Goal: Information Seeking & Learning: Find specific page/section

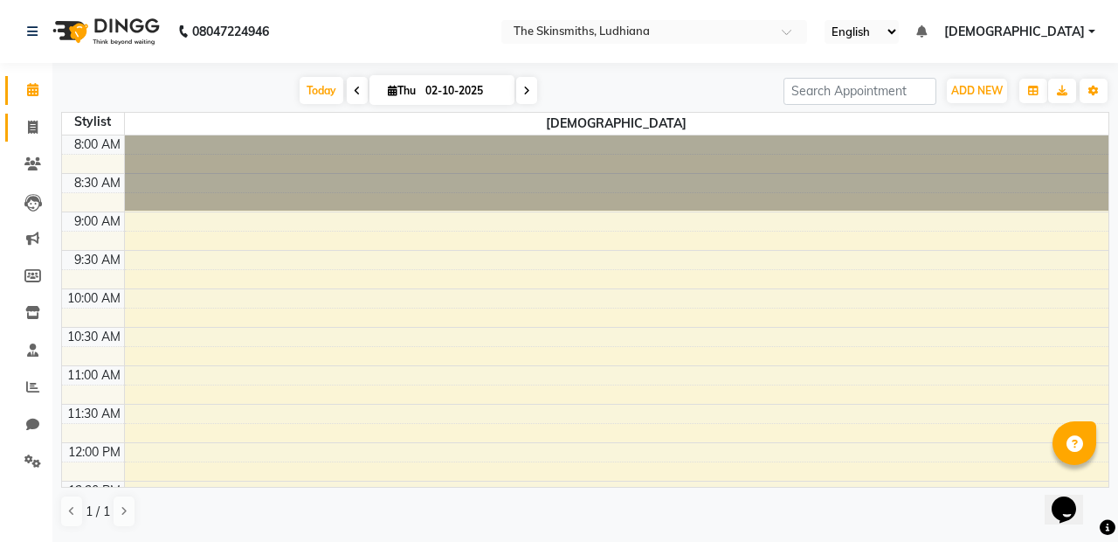
click at [17, 122] on span at bounding box center [32, 128] width 31 height 20
select select "service"
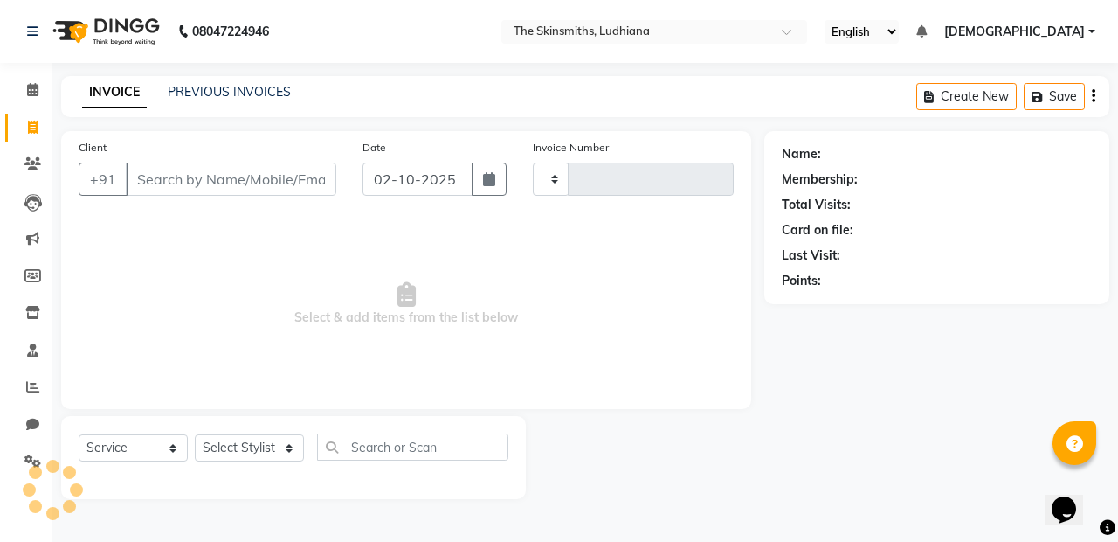
type input "1663"
select select "8115"
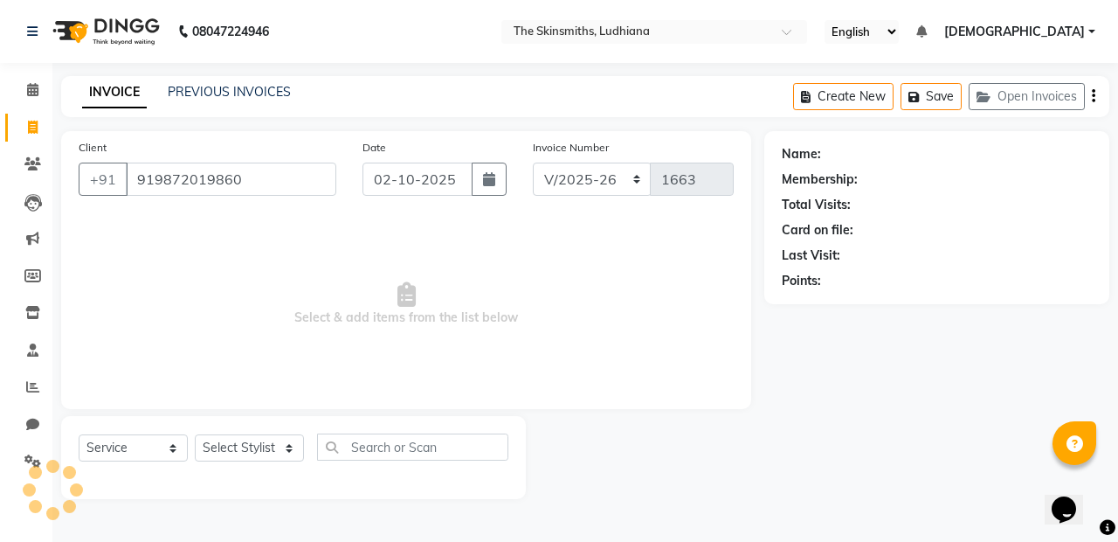
type input "919872019860"
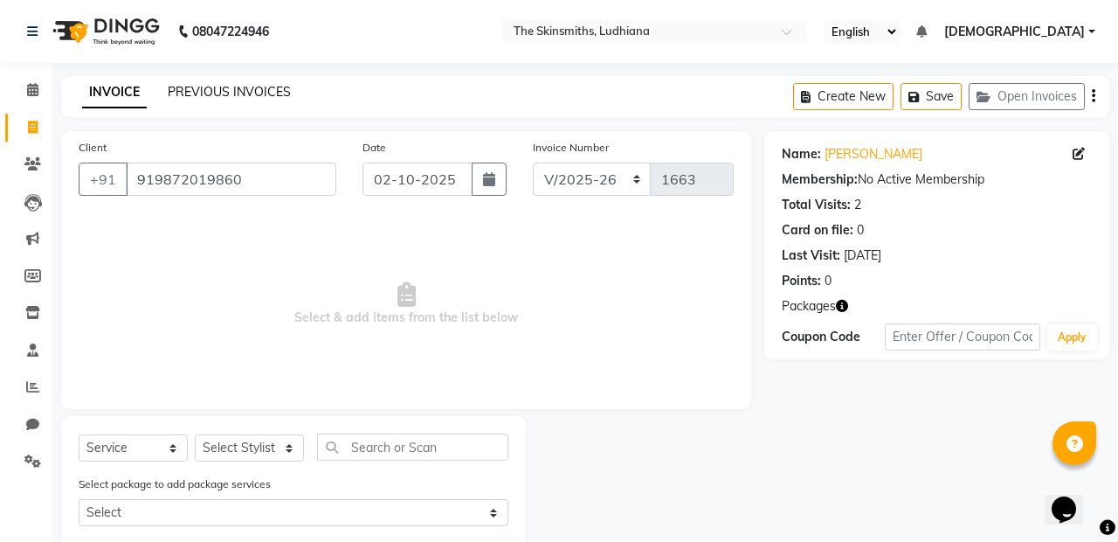
click at [225, 93] on link "PREVIOUS INVOICES" at bounding box center [229, 92] width 123 height 16
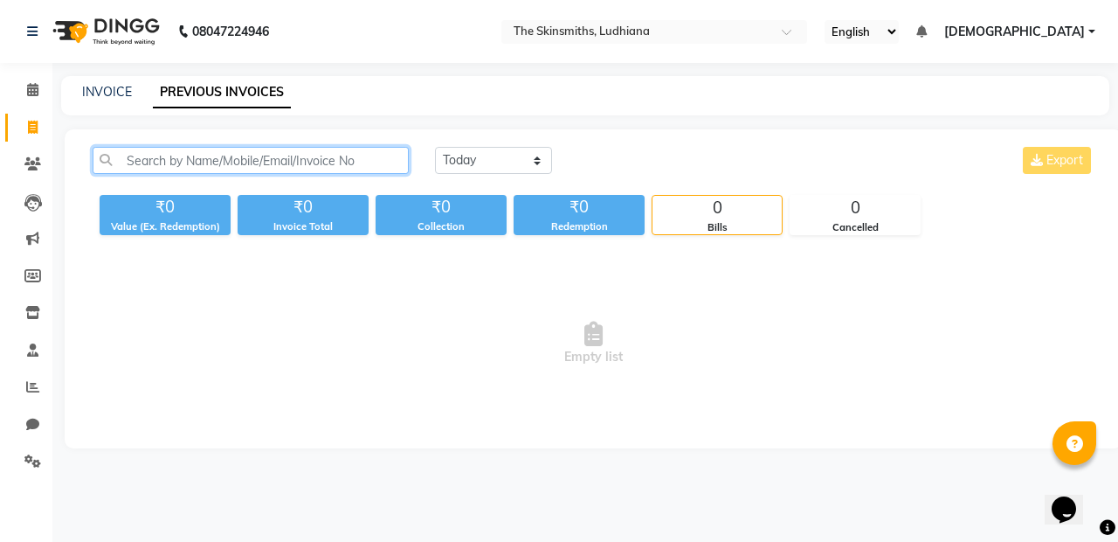
click at [300, 159] on input "text" at bounding box center [251, 160] width 316 height 27
paste input "919872019860"
type input "919872019860"
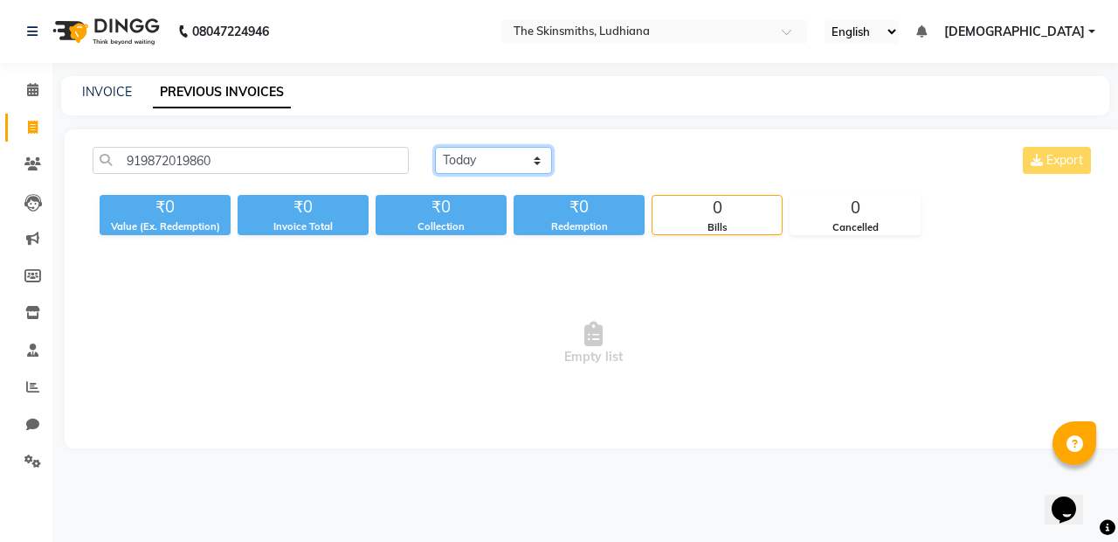
click at [540, 165] on select "[DATE] [DATE] Custom Range" at bounding box center [493, 160] width 117 height 27
select select "range"
click at [435, 147] on select "[DATE] [DATE] Custom Range" at bounding box center [493, 160] width 117 height 27
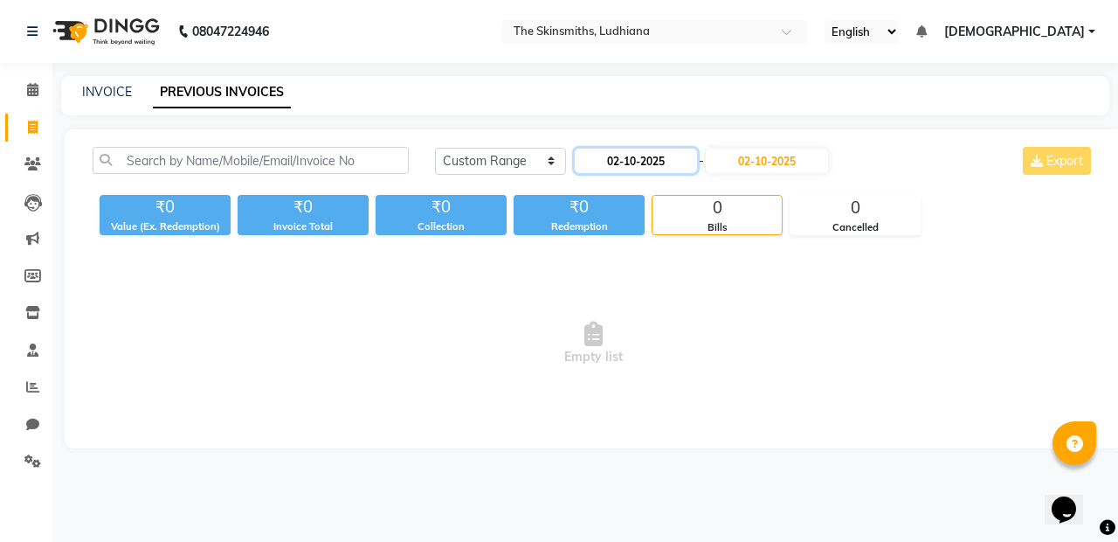
click at [664, 157] on input "02-10-2025" at bounding box center [636, 161] width 122 height 24
select select "10"
select select "2025"
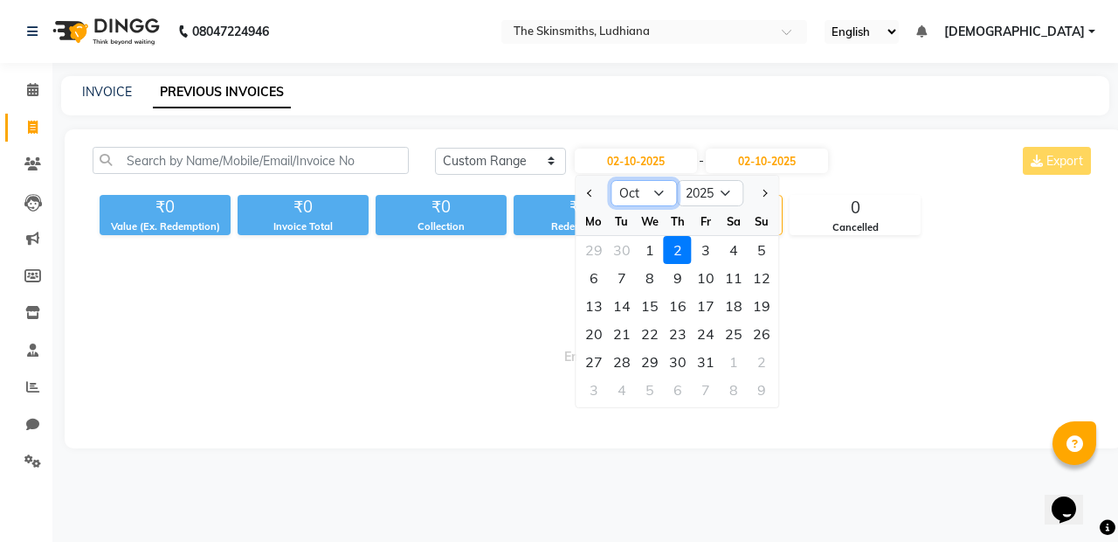
click at [659, 204] on select "Jan Feb Mar Apr May Jun [DATE] Aug Sep Oct Nov Dec" at bounding box center [645, 193] width 66 height 26
select select "9"
click at [612, 180] on select "Jan Feb Mar Apr May Jun [DATE] Aug Sep Oct Nov Dec" at bounding box center [645, 193] width 66 height 26
click at [602, 247] on div "1" at bounding box center [594, 250] width 28 height 28
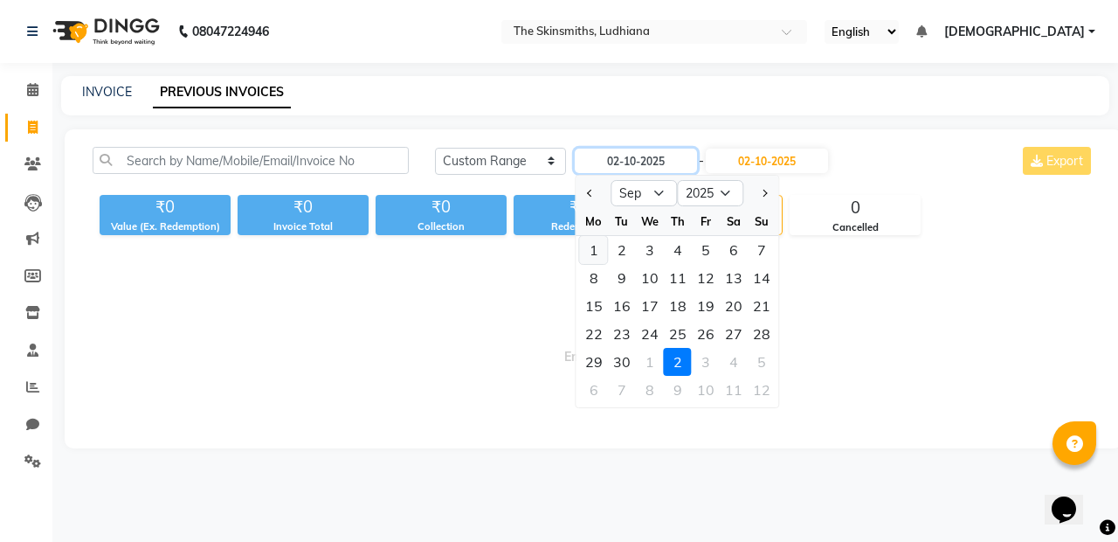
type input "01-09-2025"
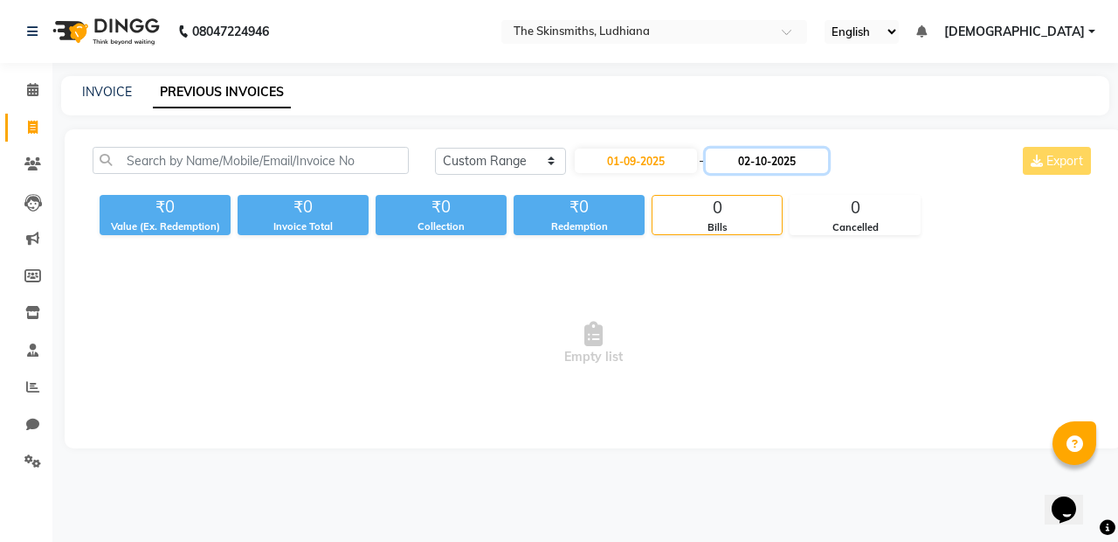
click at [786, 162] on input "02-10-2025" at bounding box center [767, 161] width 122 height 24
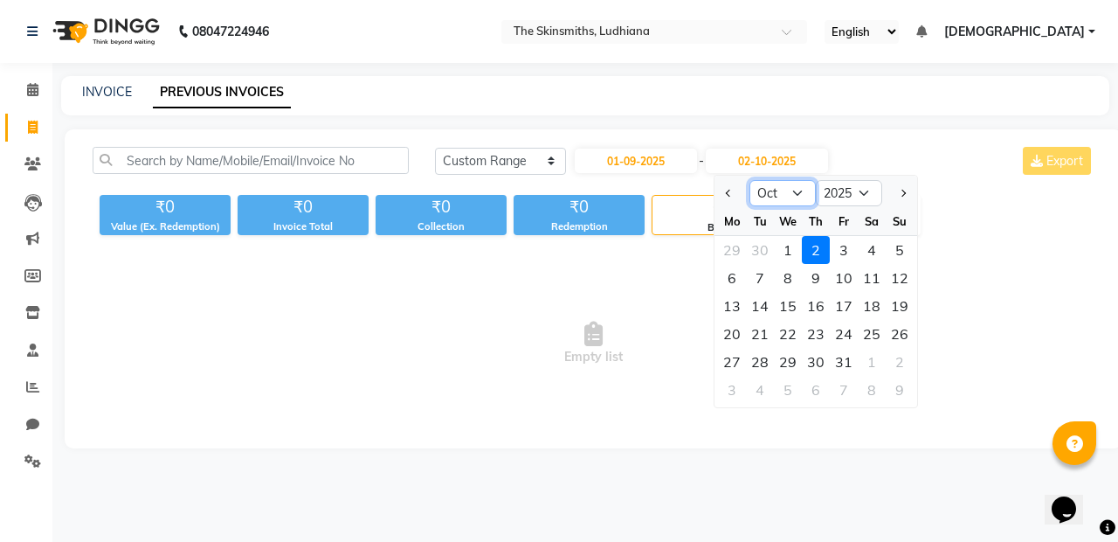
click at [798, 194] on select "Sep Oct Nov Dec" at bounding box center [783, 193] width 66 height 26
select select "9"
click at [750, 180] on select "Sep Oct Nov Dec" at bounding box center [783, 193] width 66 height 26
click at [763, 358] on div "30" at bounding box center [760, 362] width 28 height 28
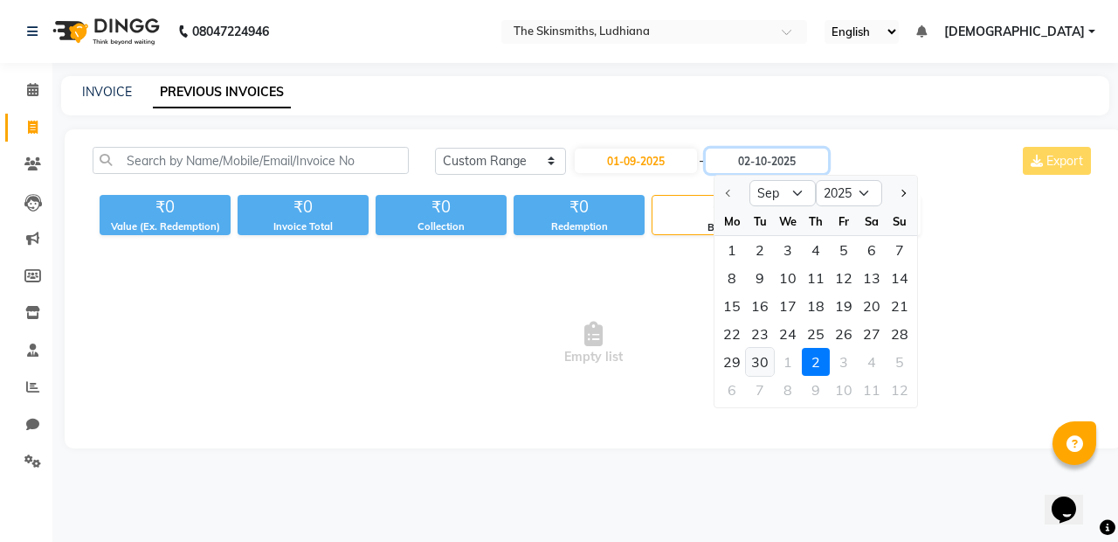
type input "[DATE]"
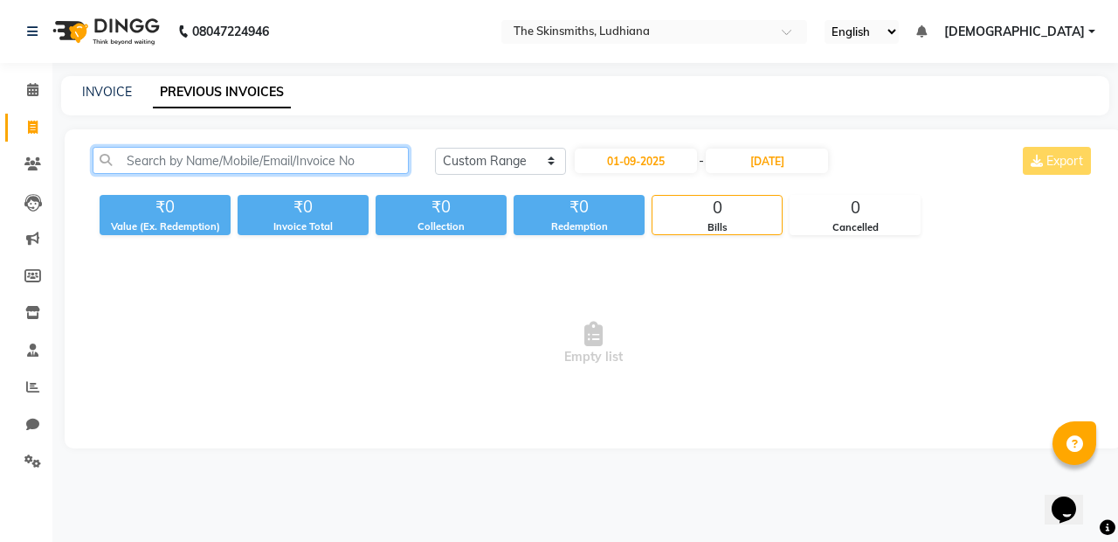
click at [239, 165] on input "text" at bounding box center [251, 160] width 316 height 27
paste input "919872019860"
type input "919872019860"
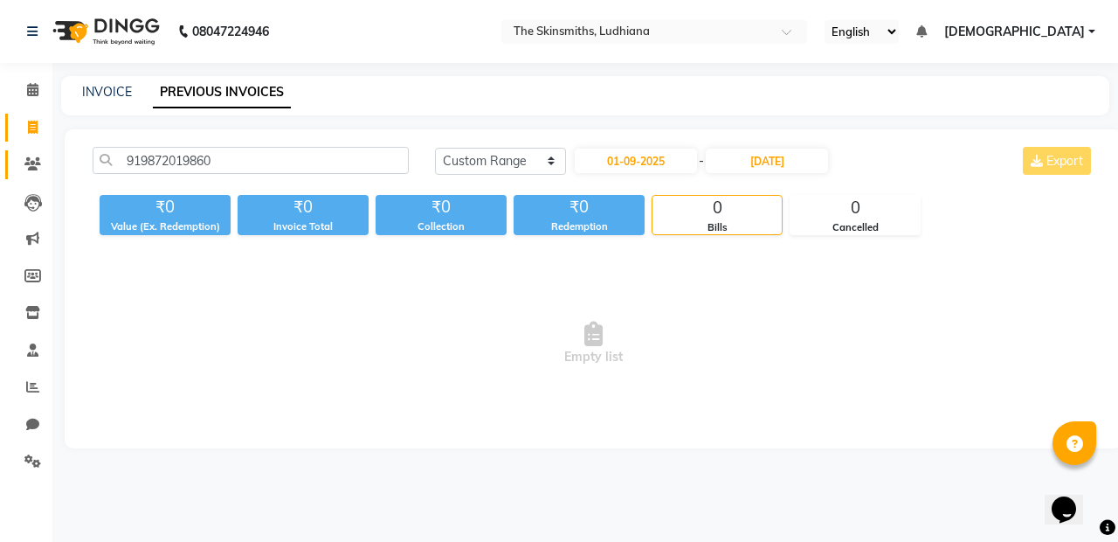
click at [28, 170] on icon at bounding box center [32, 163] width 17 height 13
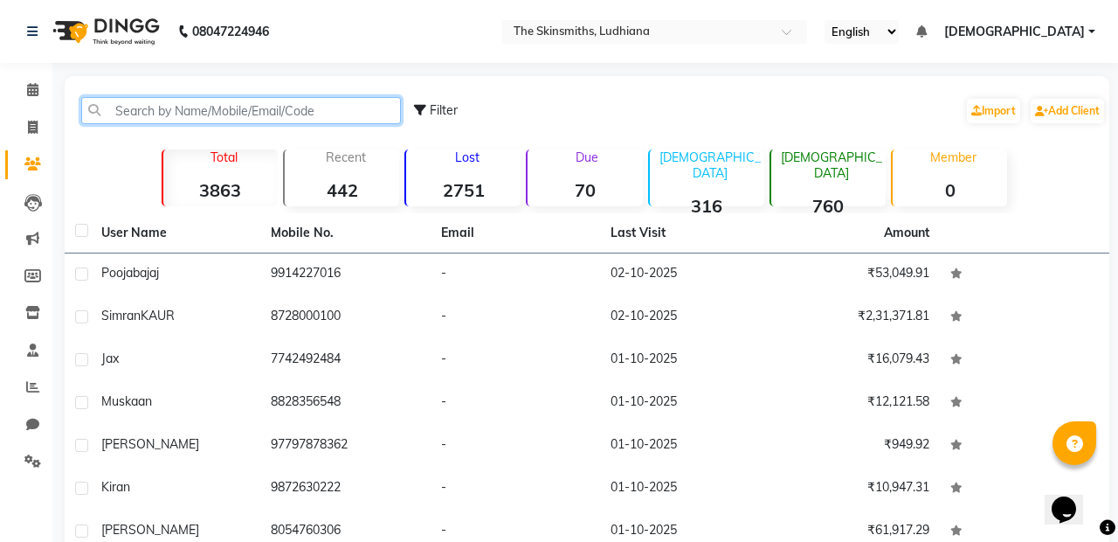
click at [180, 116] on input "text" at bounding box center [241, 110] width 320 height 27
paste input "919872019860"
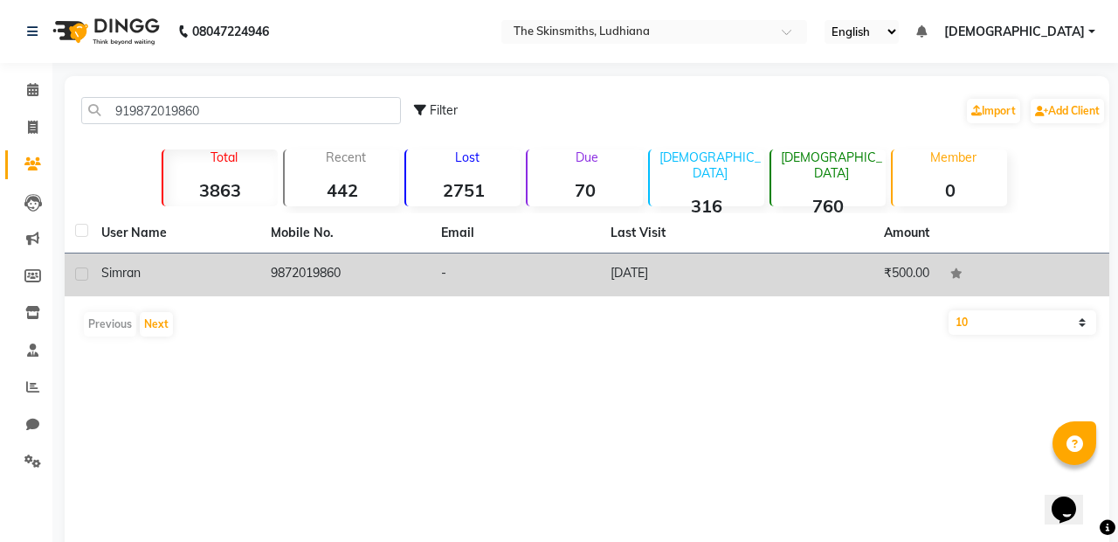
click at [750, 261] on td "[DATE]" at bounding box center [684, 274] width 169 height 43
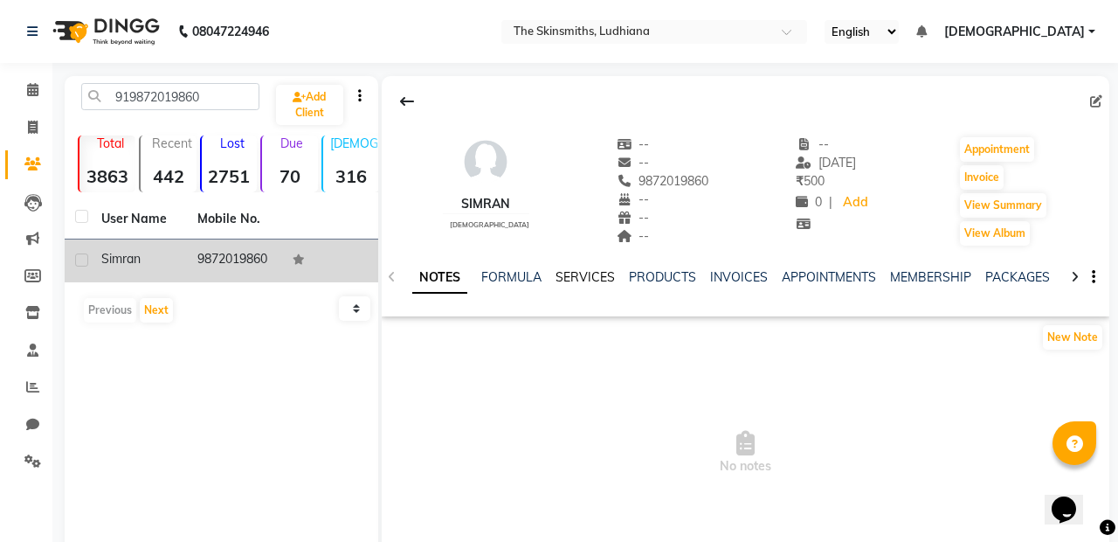
click at [579, 280] on link "SERVICES" at bounding box center [585, 277] width 59 height 16
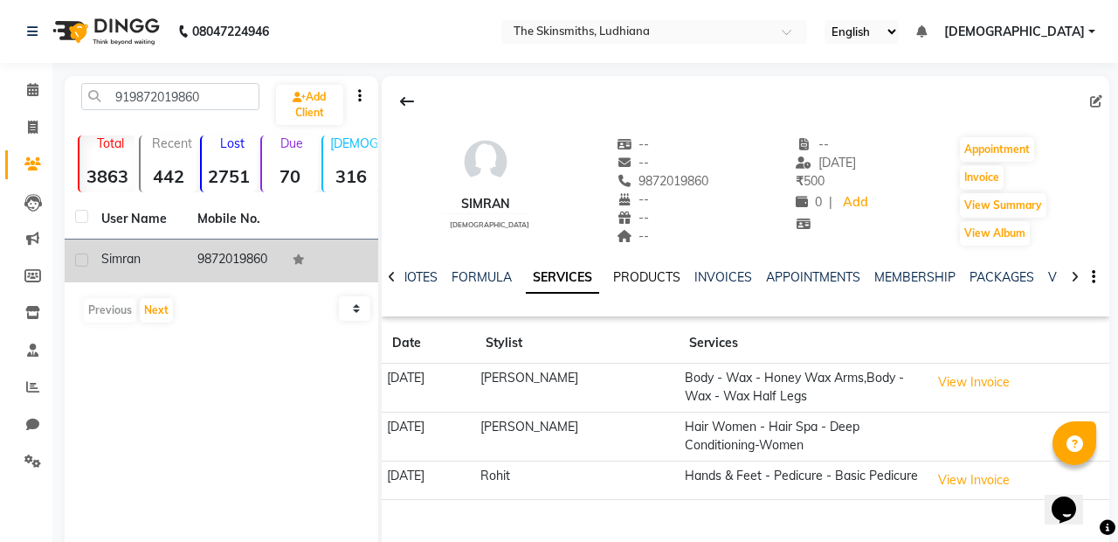
click at [650, 271] on link "PRODUCTS" at bounding box center [646, 277] width 67 height 16
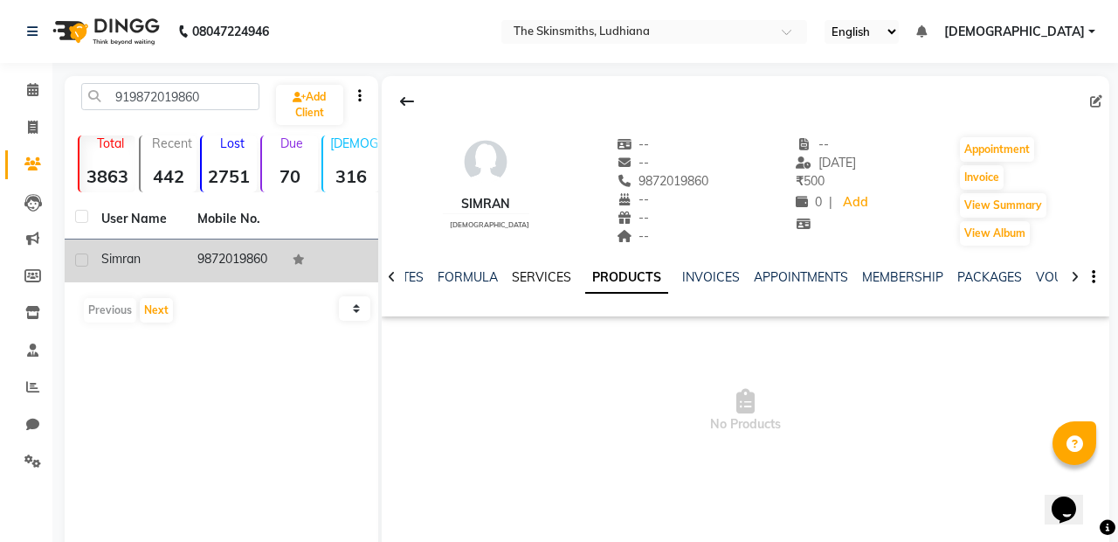
click at [543, 280] on link "SERVICES" at bounding box center [541, 277] width 59 height 16
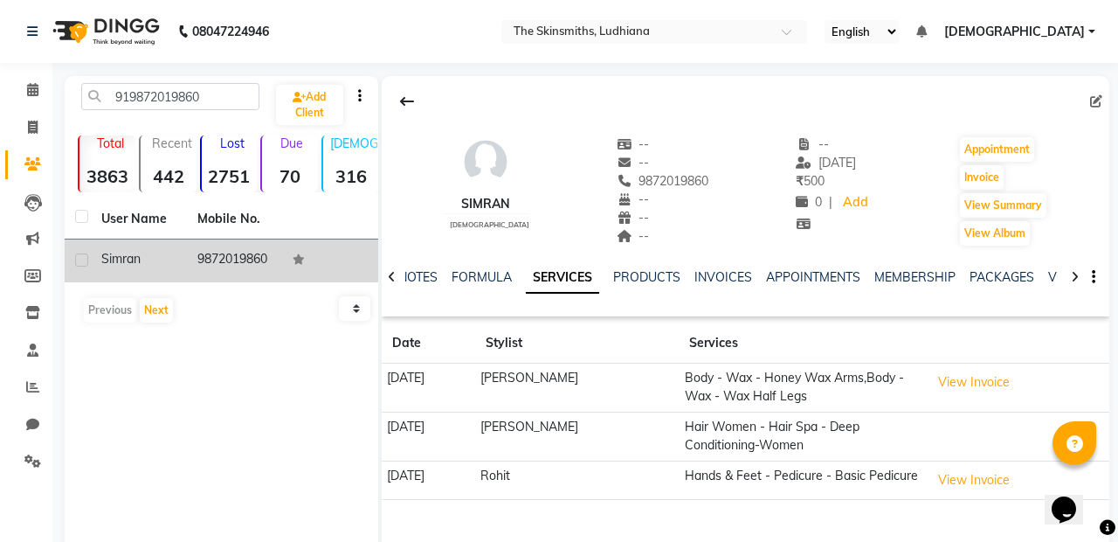
click at [825, 484] on td "Hands & Feet - Pedicure - Basic Pedicure" at bounding box center [801, 479] width 245 height 39
click at [959, 480] on button "View Invoice" at bounding box center [973, 480] width 87 height 27
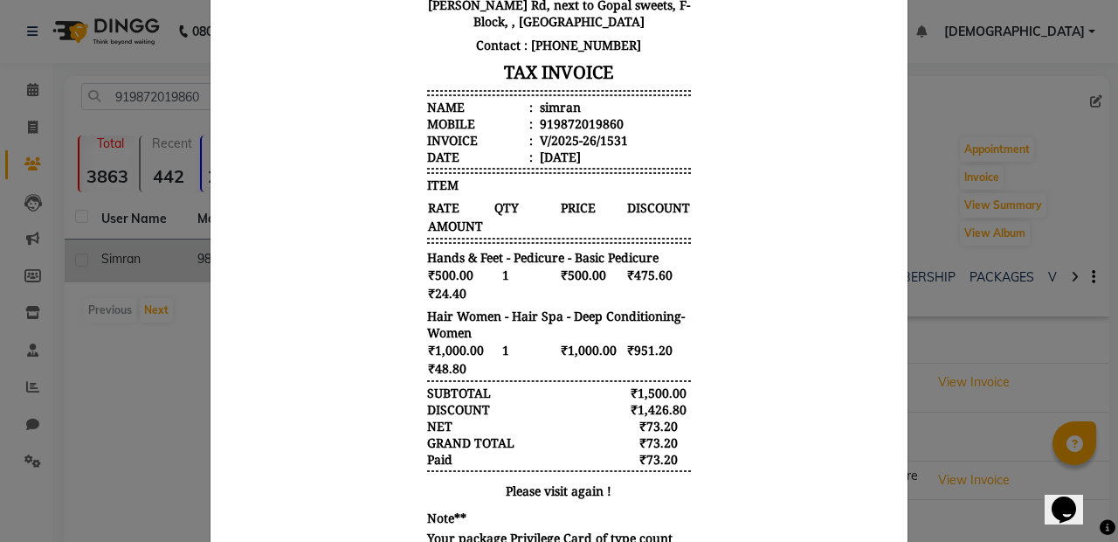
click at [777, 364] on body "The Skinsmiths [STREET_ADDRESS][PERSON_NAME][PERSON_NAME] Contact : [PHONE_NUMB…" at bounding box center [559, 221] width 655 height 704
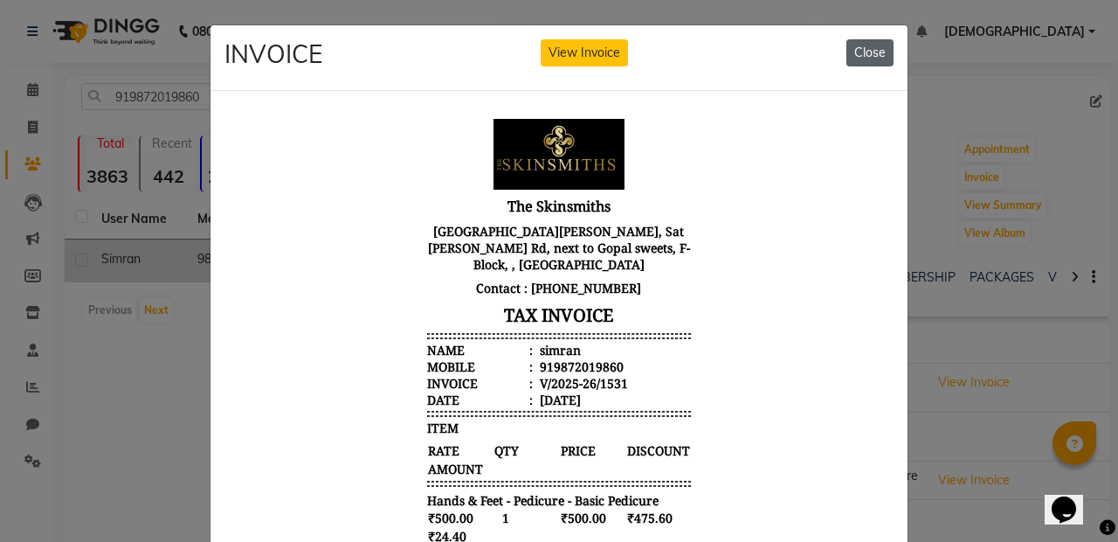
click at [868, 55] on button "Close" at bounding box center [870, 52] width 47 height 27
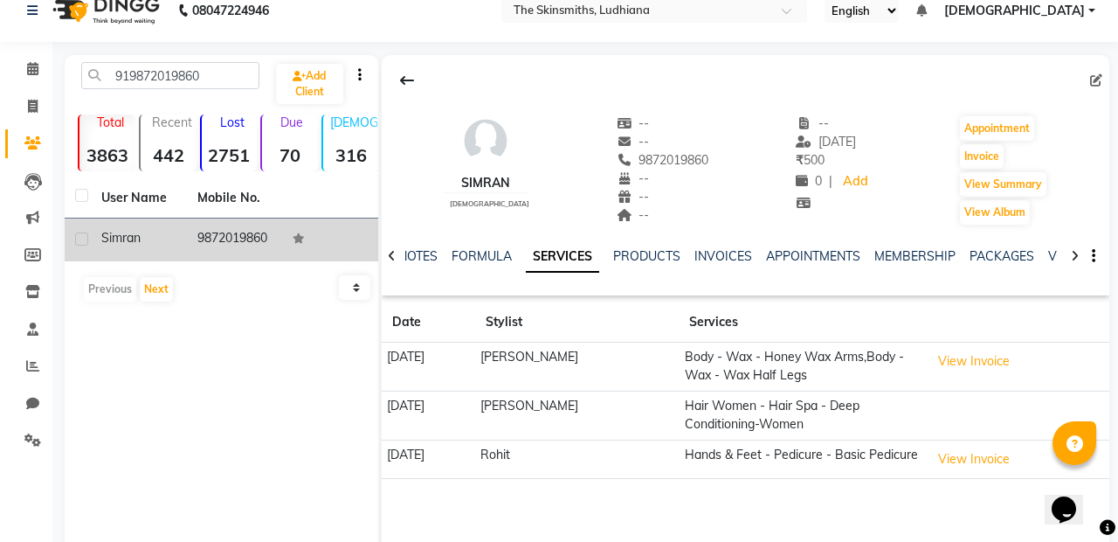
scroll to position [19, 0]
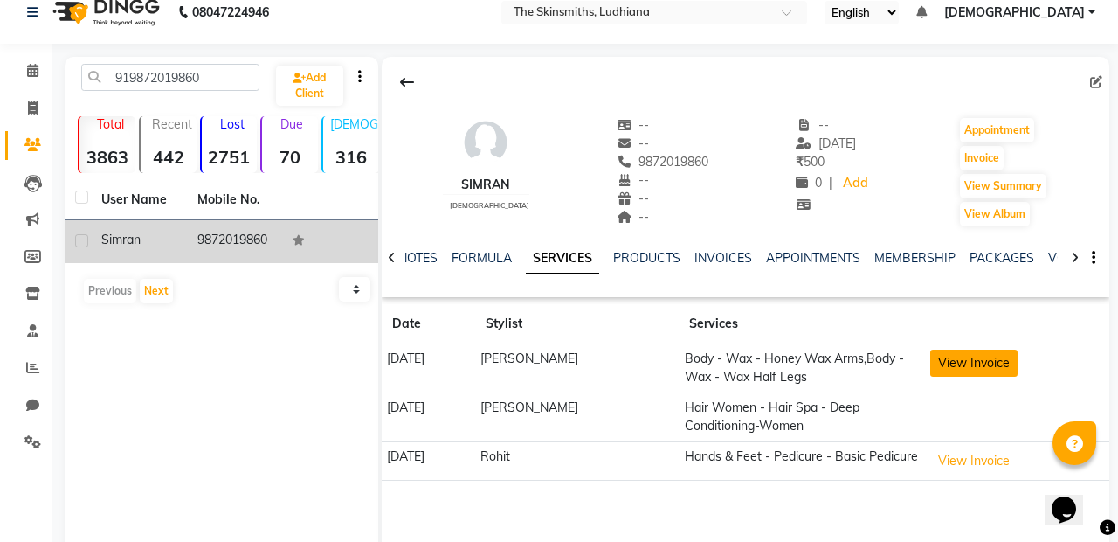
click at [966, 365] on button "View Invoice" at bounding box center [973, 362] width 87 height 27
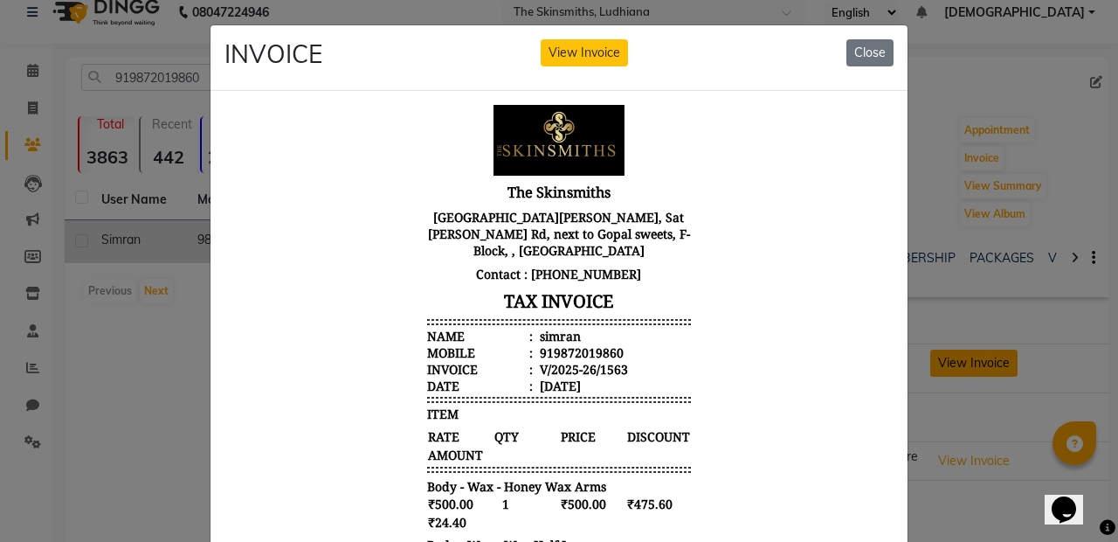
scroll to position [13, 0]
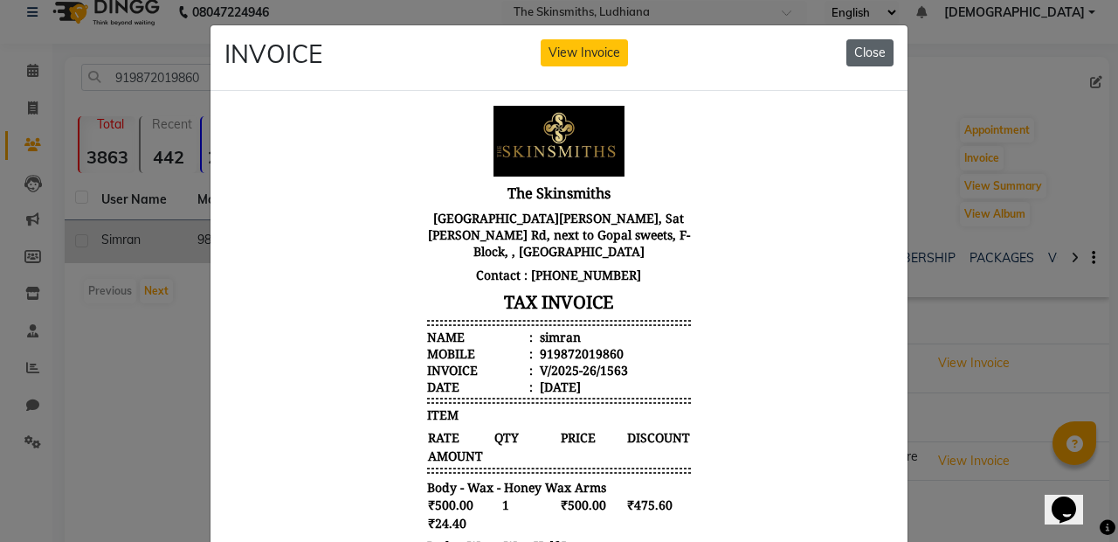
click at [873, 55] on button "Close" at bounding box center [870, 52] width 47 height 27
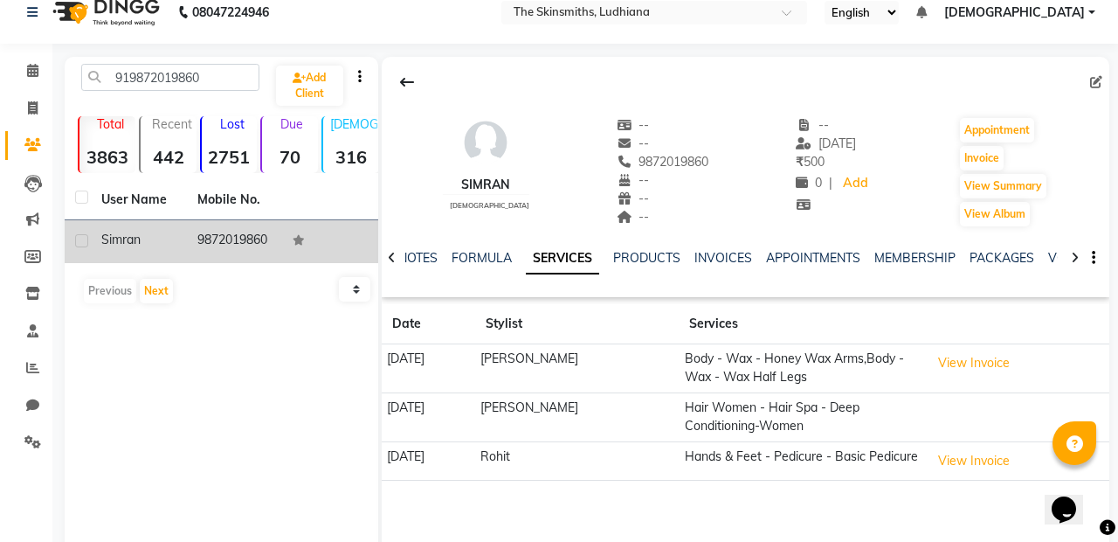
click at [783, 409] on td "Hair Women - Hair Spa - Deep Conditioning-Women" at bounding box center [801, 416] width 245 height 49
click at [965, 456] on button "View Invoice" at bounding box center [973, 460] width 87 height 27
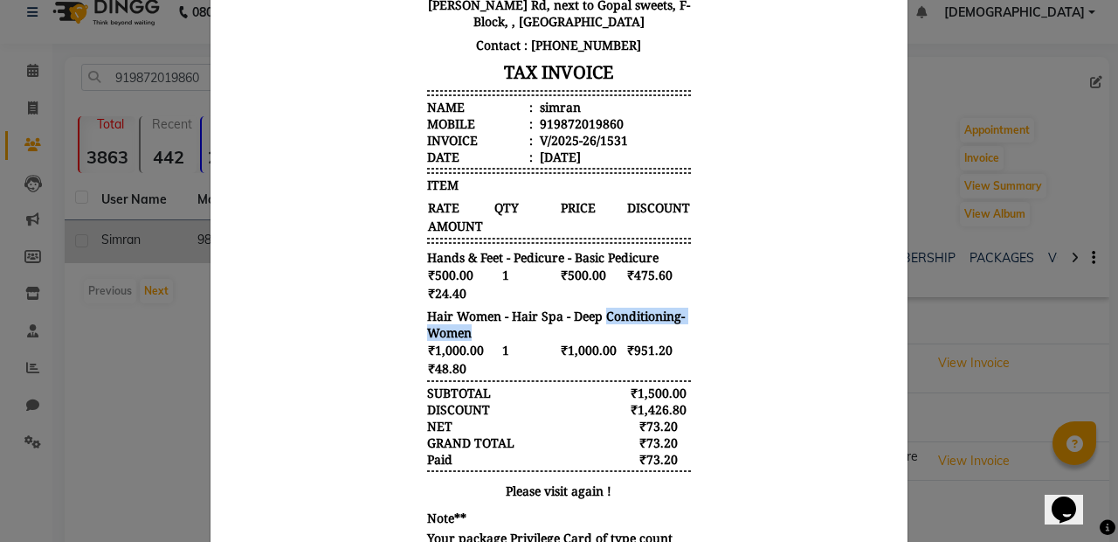
scroll to position [0, 0]
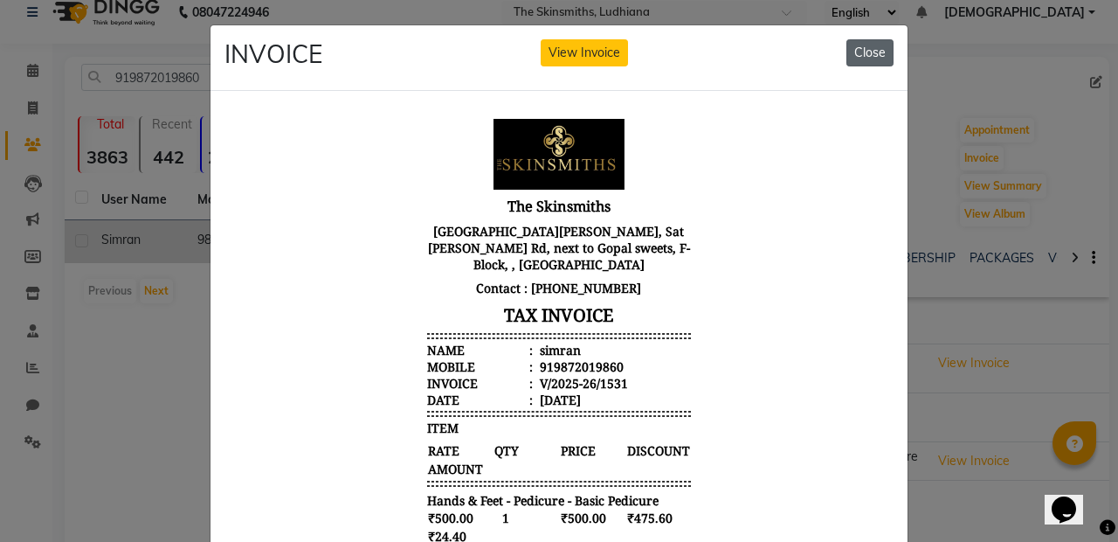
click at [877, 62] on button "Close" at bounding box center [870, 52] width 47 height 27
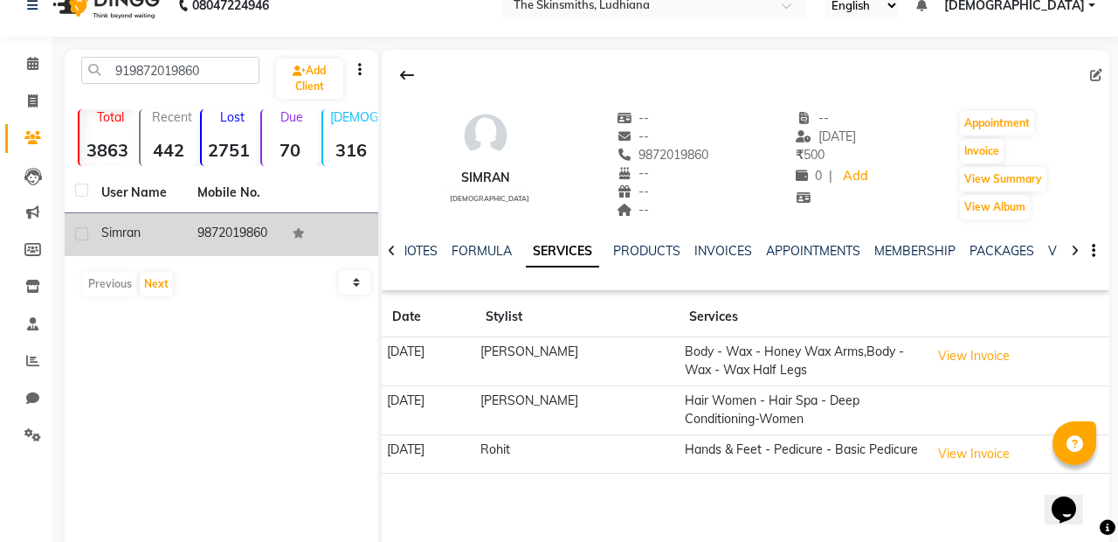
scroll to position [23, 0]
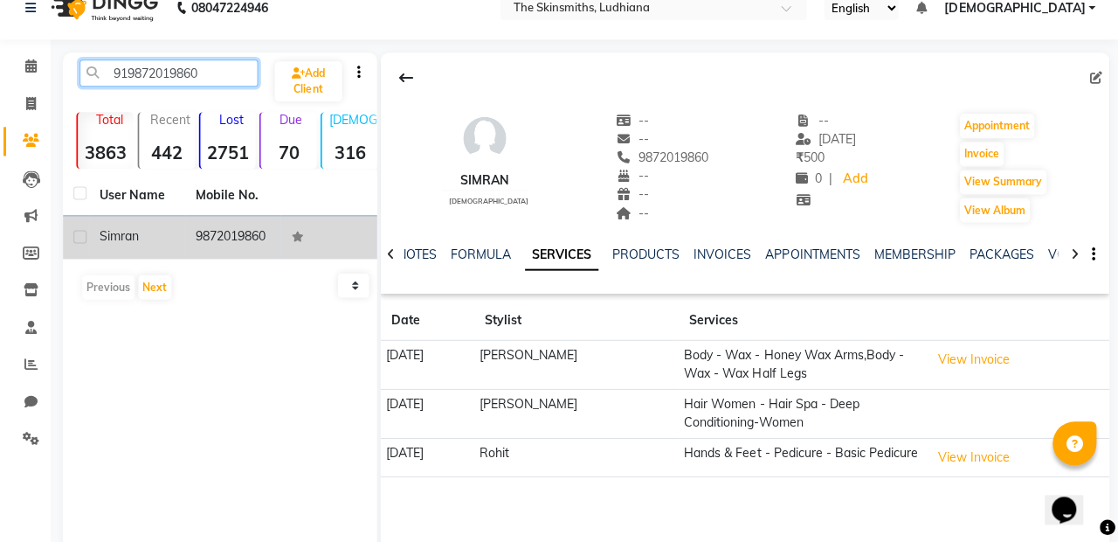
click at [222, 77] on input "919872019860" at bounding box center [170, 73] width 178 height 27
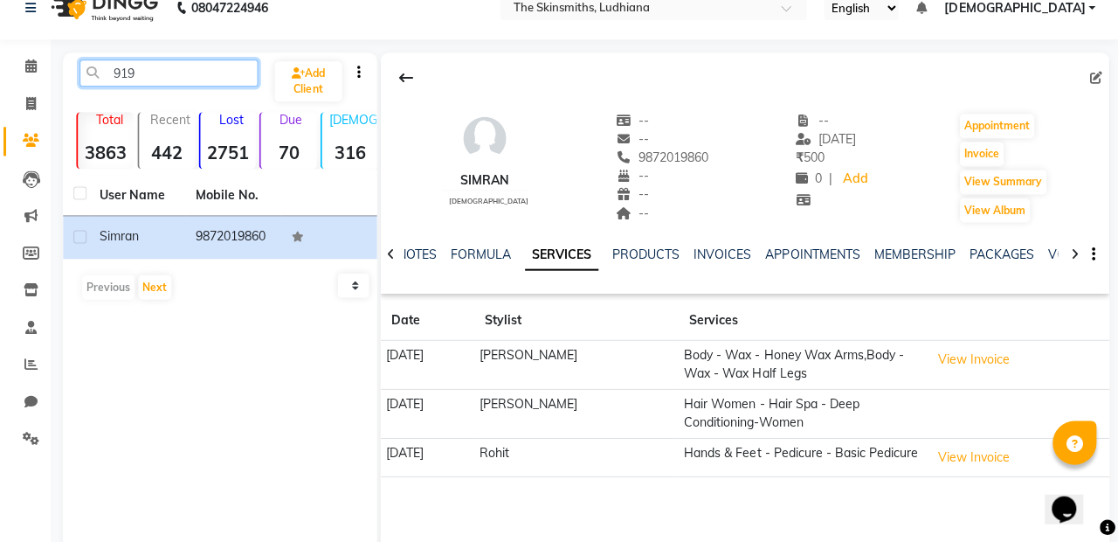
type input "91"
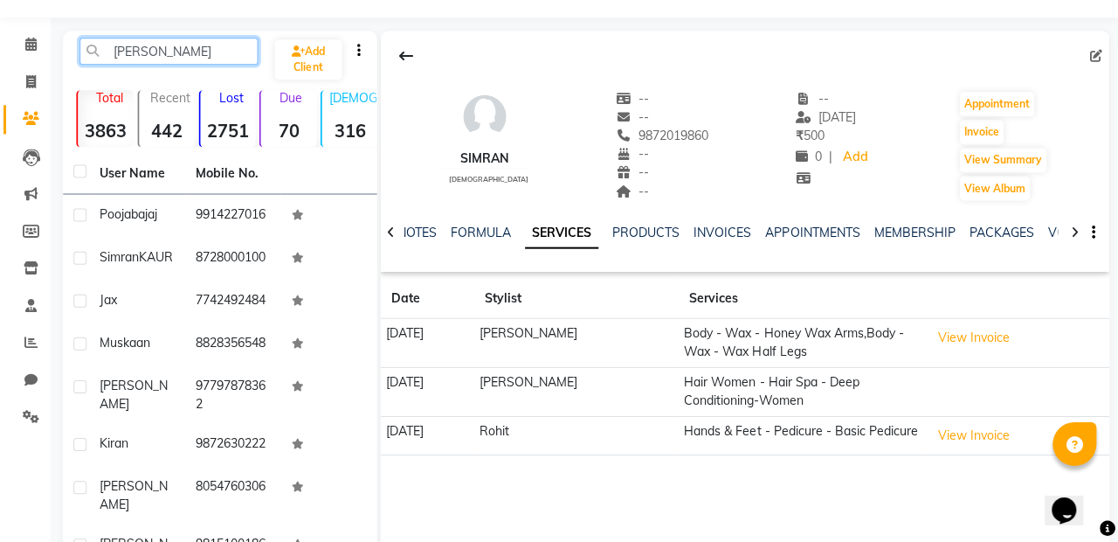
scroll to position [0, 0]
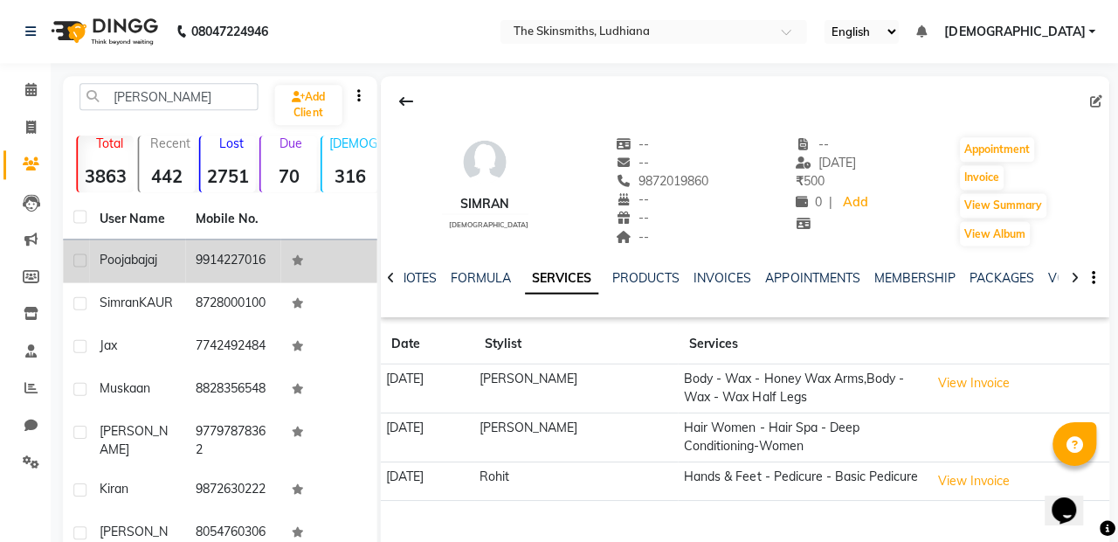
click at [238, 264] on td "9914227016" at bounding box center [235, 260] width 96 height 43
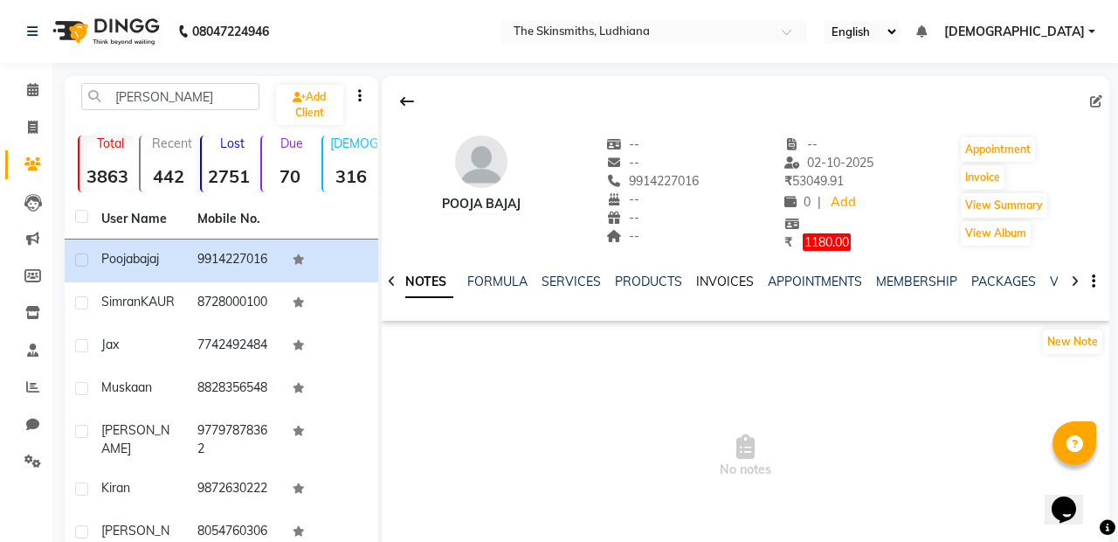
click at [715, 286] on link "INVOICES" at bounding box center [725, 281] width 58 height 16
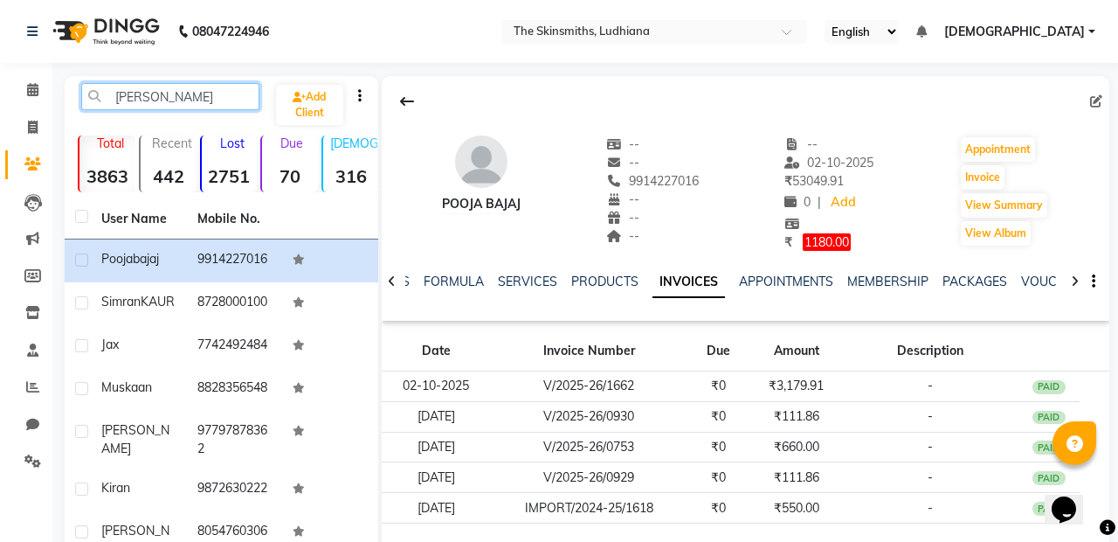
click at [172, 103] on input "[PERSON_NAME]" at bounding box center [170, 96] width 178 height 27
type input "g"
paste input "919872019860"
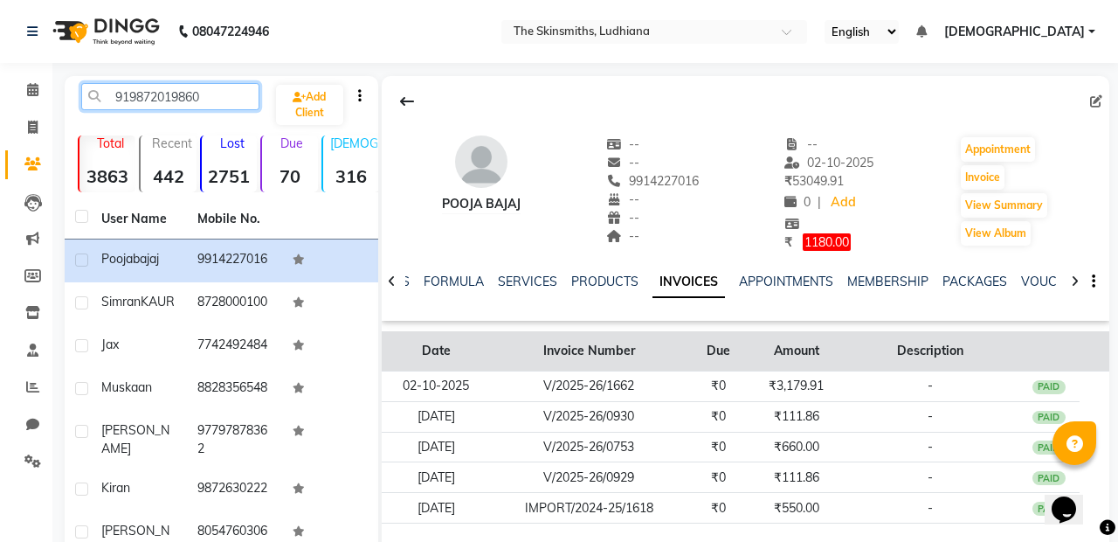
type input "919872019860"
click at [1075, 331] on th at bounding box center [1049, 351] width 62 height 40
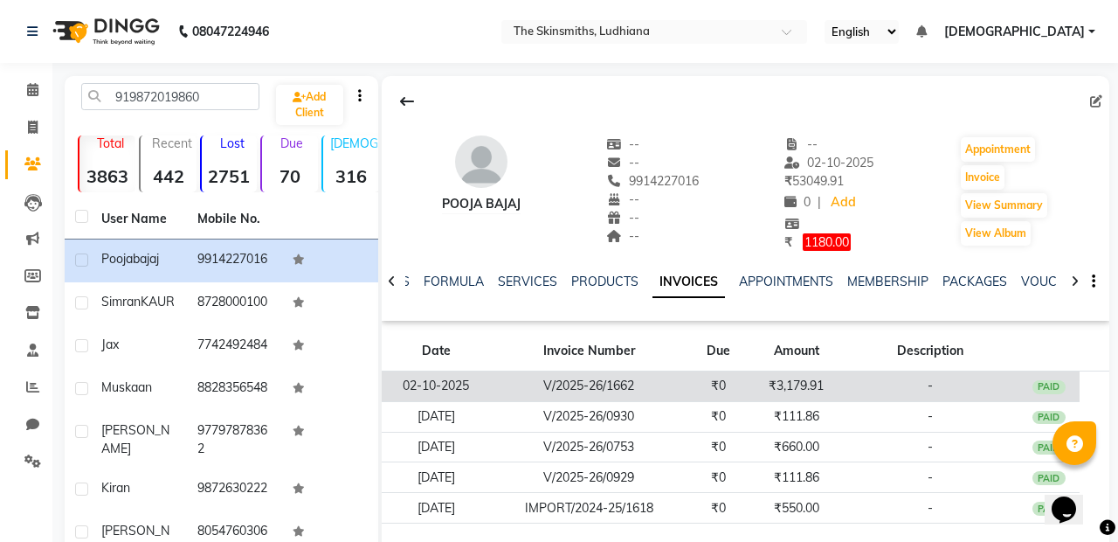
click at [996, 380] on td "-" at bounding box center [930, 385] width 175 height 31
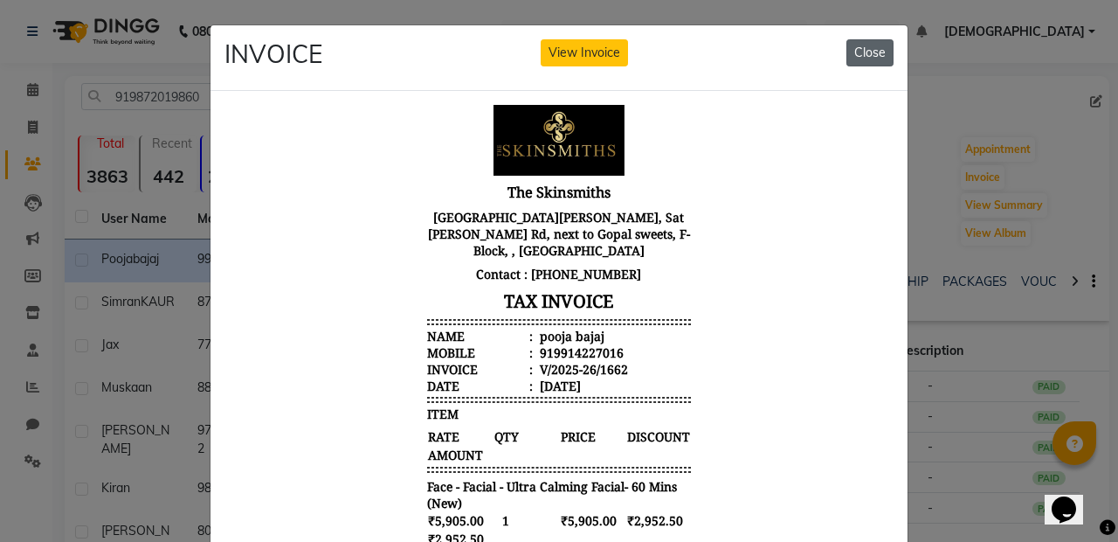
click at [879, 57] on button "Close" at bounding box center [870, 52] width 47 height 27
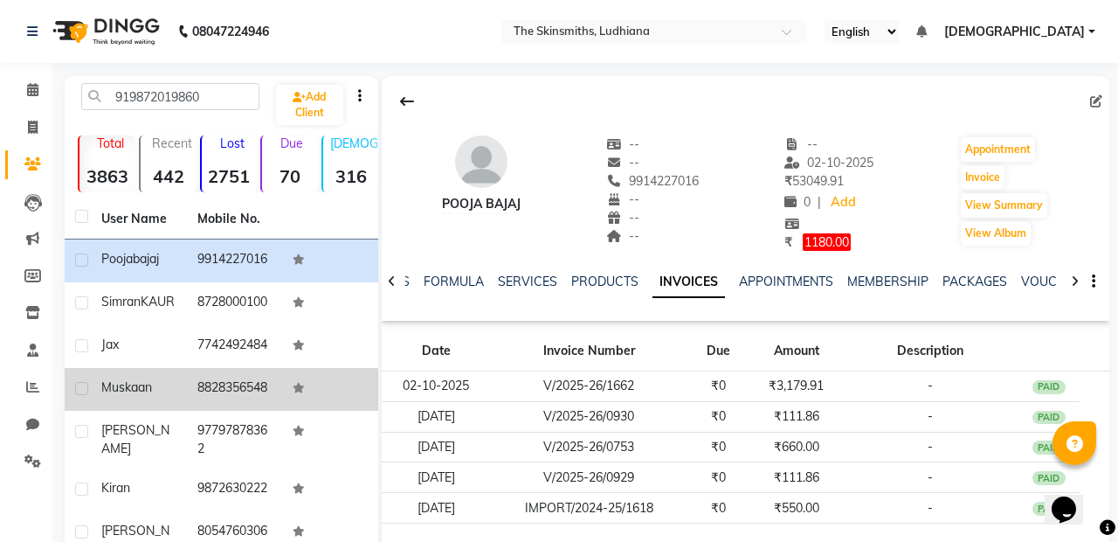
click at [220, 399] on td "8828356548" at bounding box center [235, 389] width 96 height 43
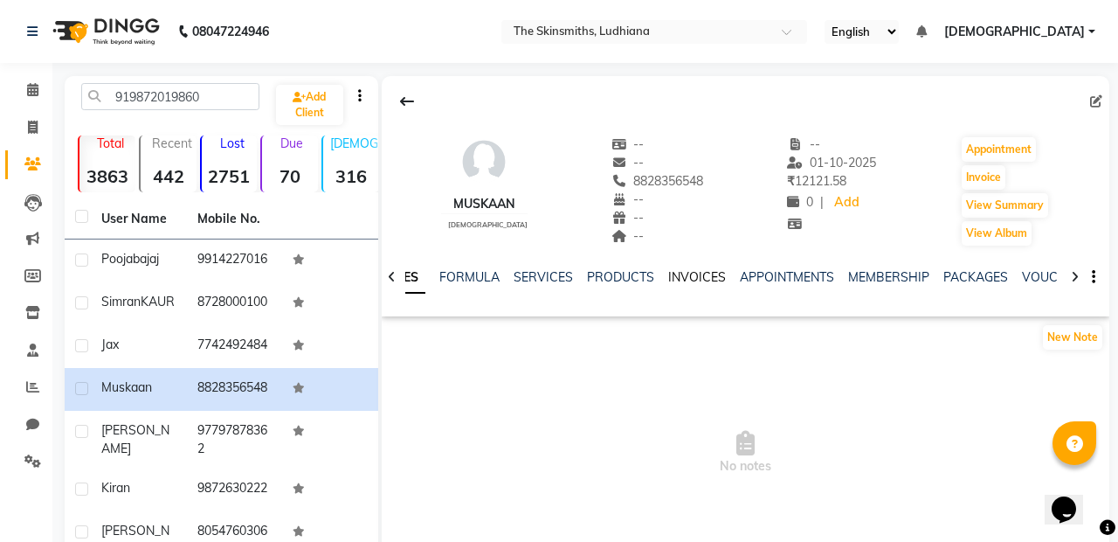
click at [689, 271] on link "INVOICES" at bounding box center [697, 277] width 58 height 16
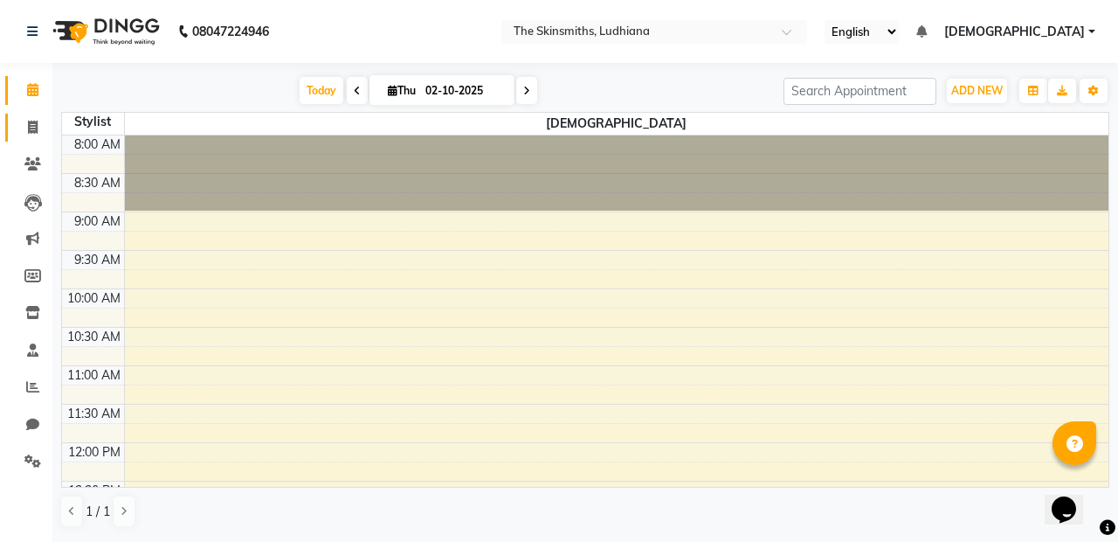
click at [37, 137] on link "Invoice" at bounding box center [26, 128] width 42 height 29
select select "service"
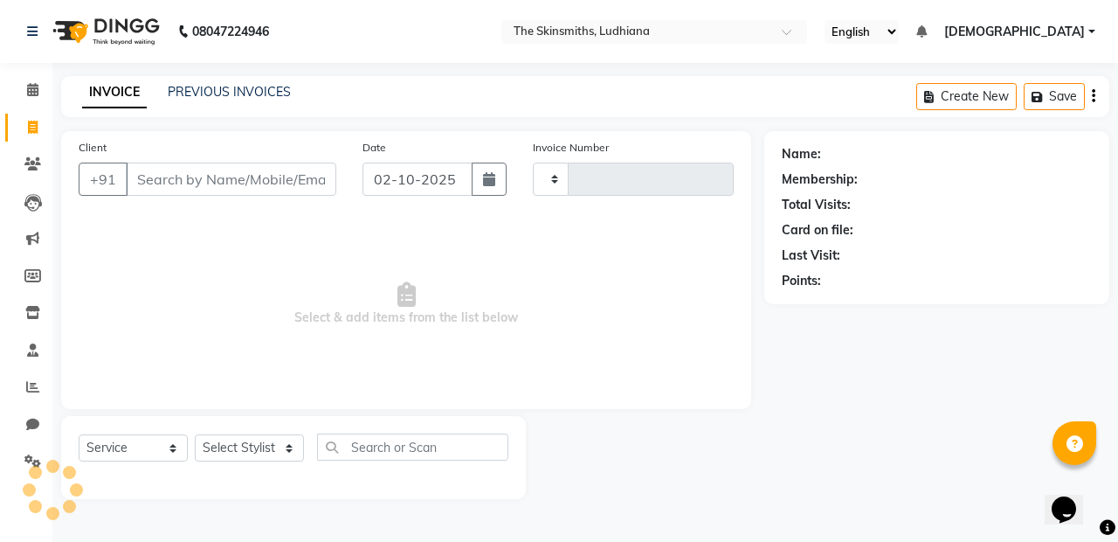
click at [259, 182] on input "Client" at bounding box center [231, 178] width 211 height 33
type input "1663"
select select "8115"
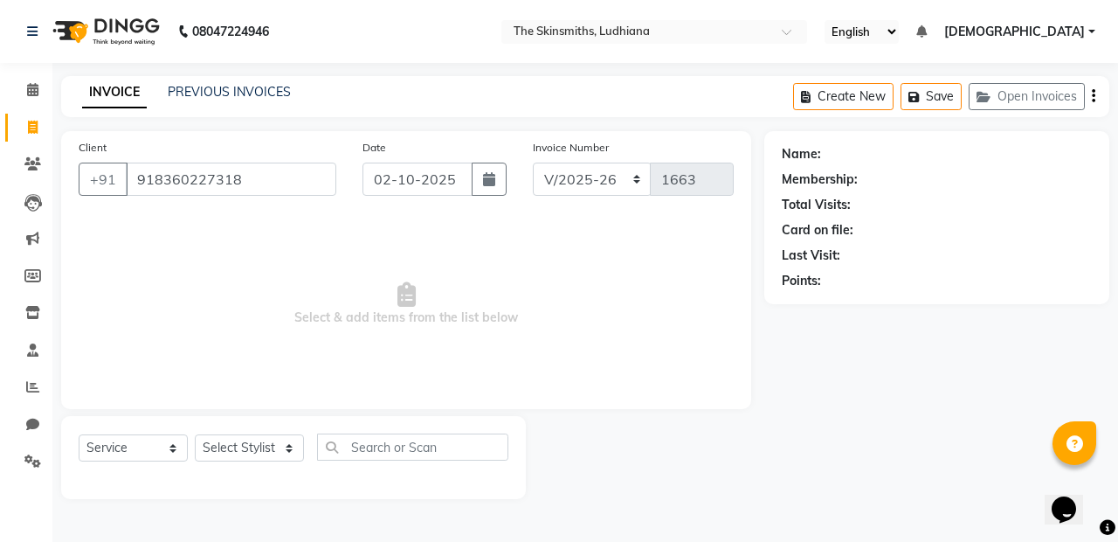
type input "918360227318"
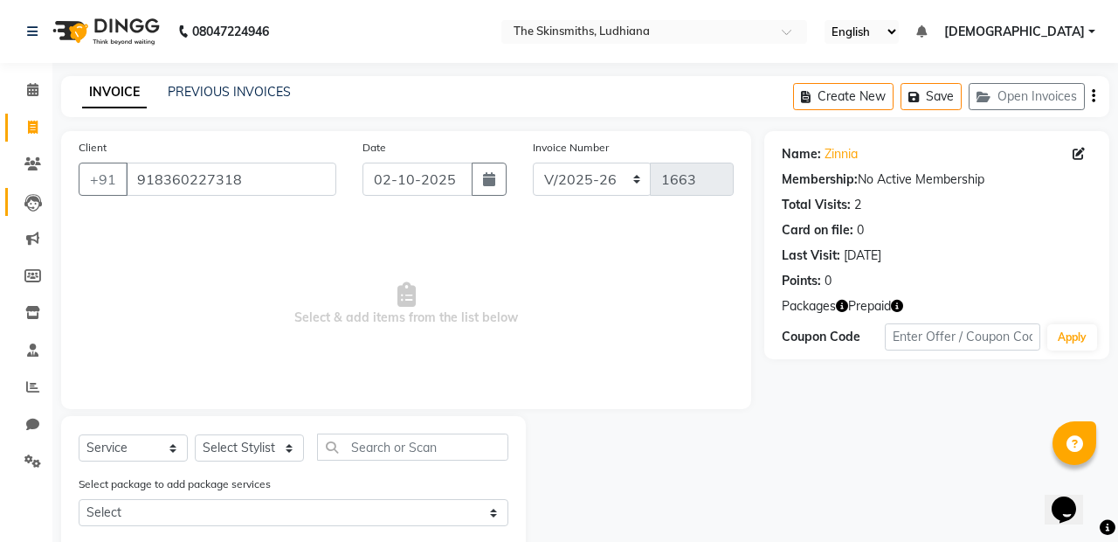
click at [28, 203] on icon at bounding box center [32, 202] width 17 height 17
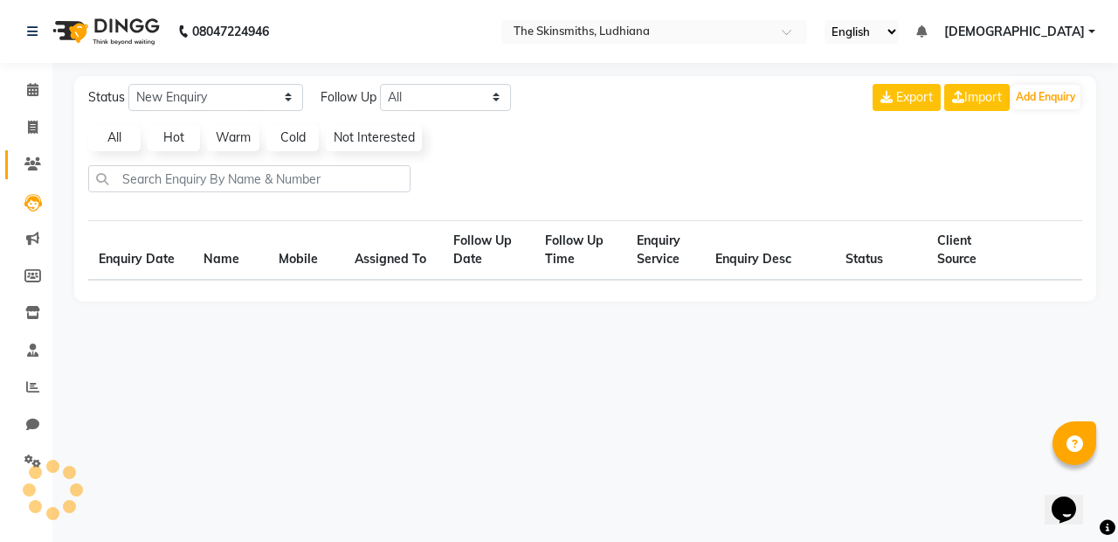
click at [17, 176] on link "Clients" at bounding box center [26, 164] width 42 height 29
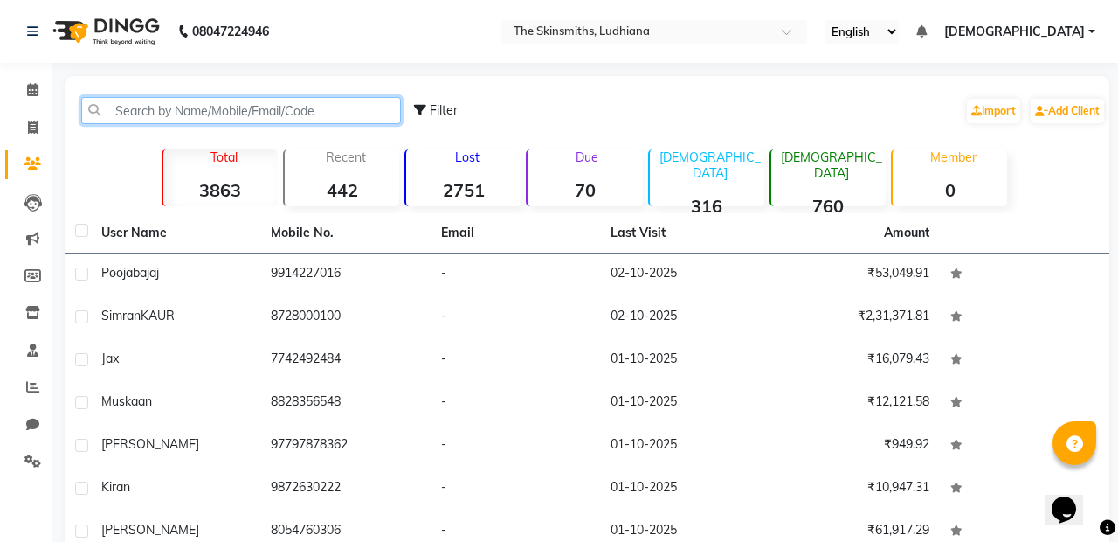
click at [124, 105] on input "text" at bounding box center [241, 110] width 320 height 27
paste input "918360227318"
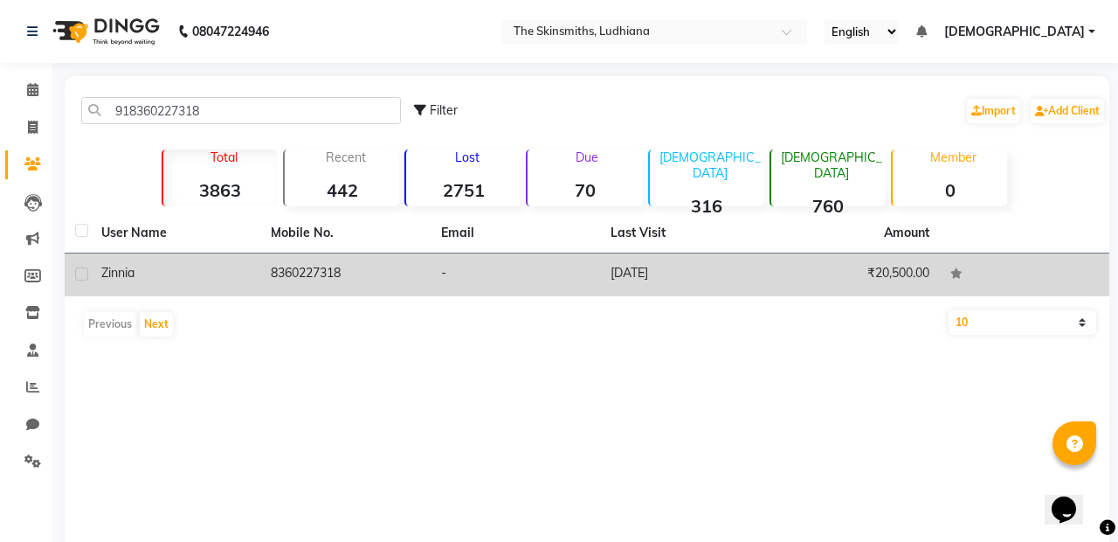
click at [748, 267] on td "25-09-2025" at bounding box center [684, 274] width 169 height 43
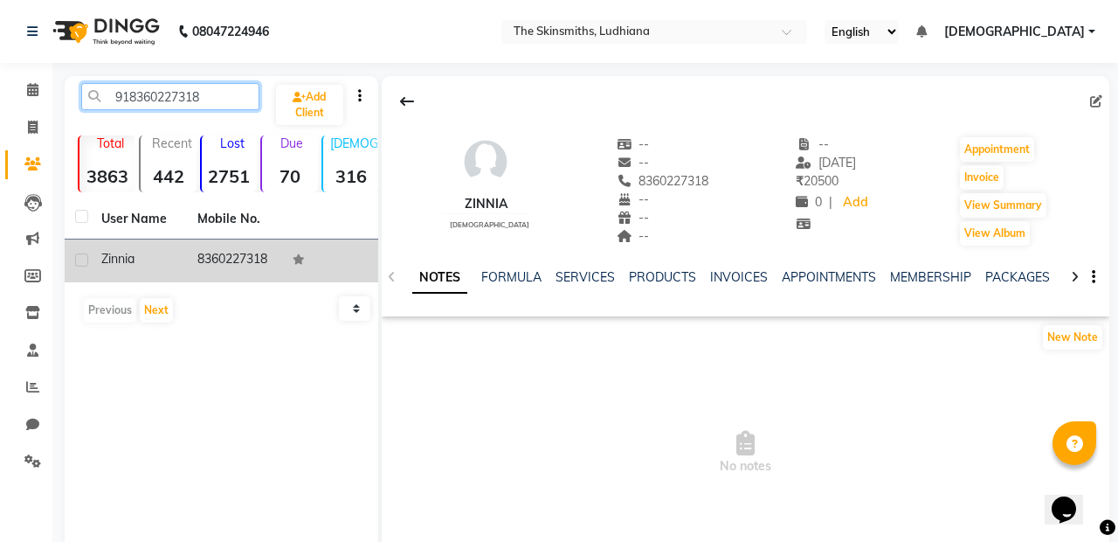
click at [205, 101] on input "918360227318" at bounding box center [170, 96] width 178 height 27
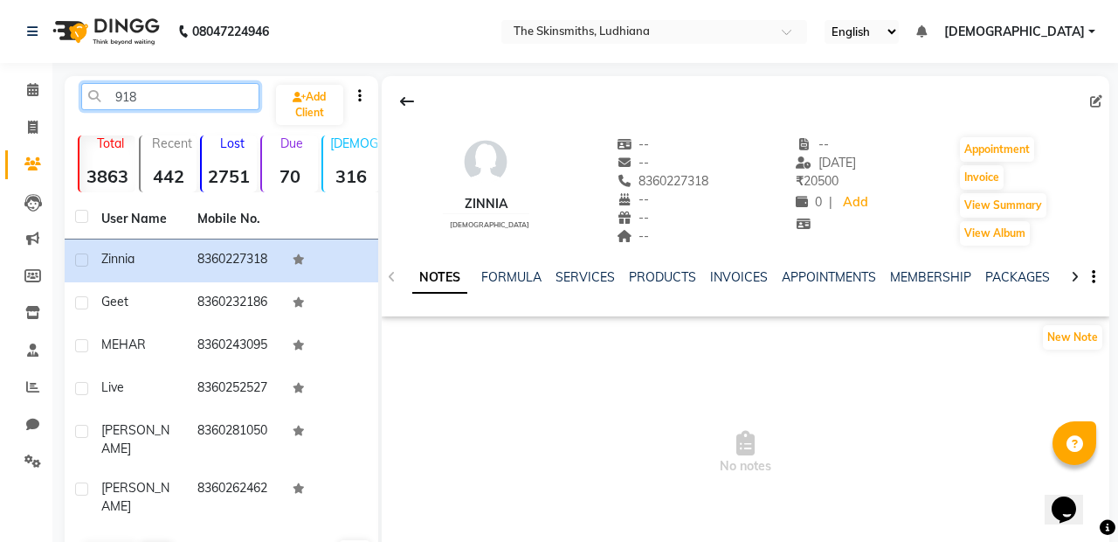
type input "91"
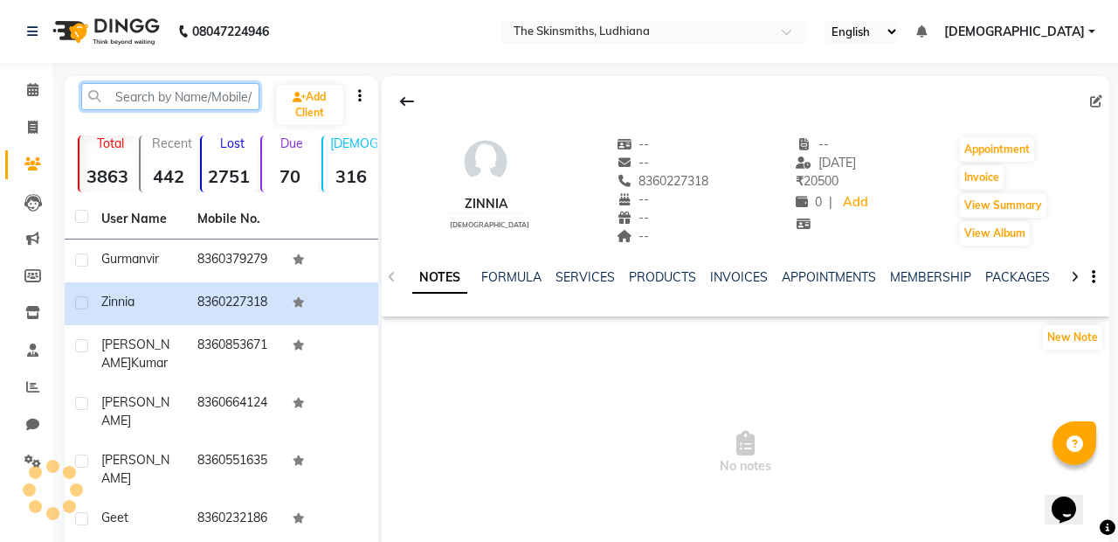
paste input "917696960923"
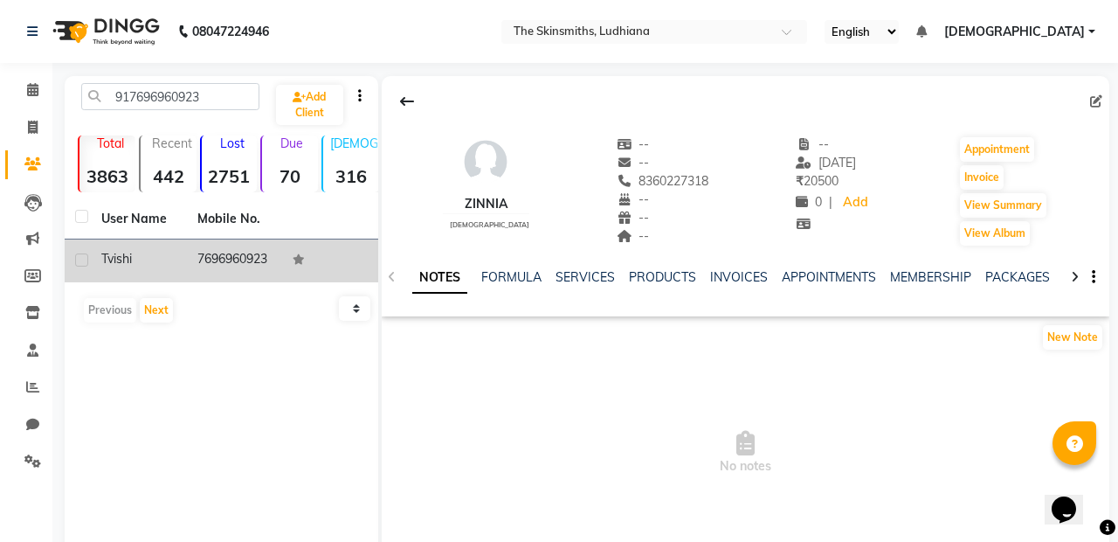
click at [245, 260] on td "7696960923" at bounding box center [235, 260] width 96 height 43
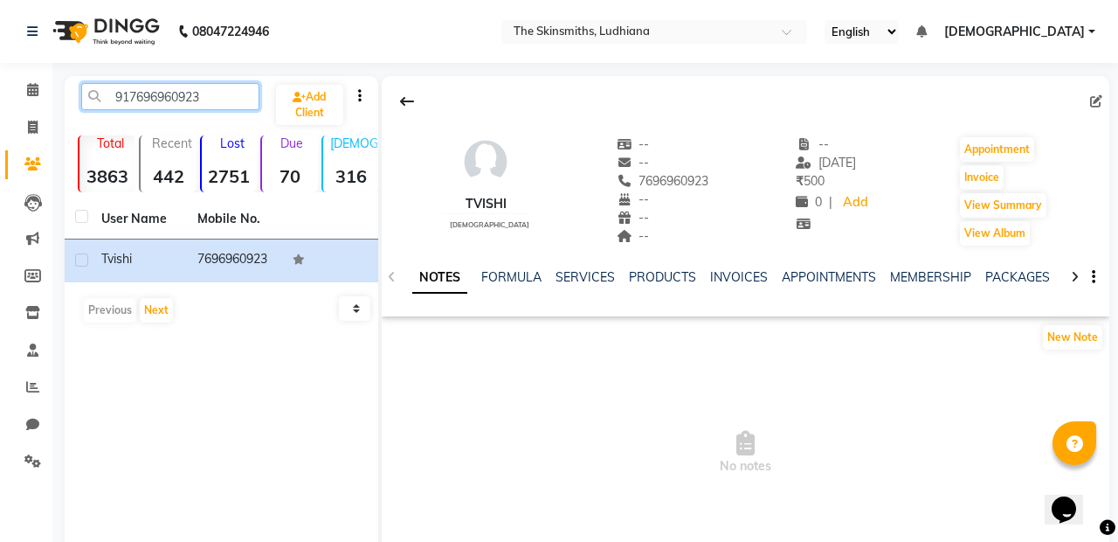
click at [232, 100] on input "917696960923" at bounding box center [170, 96] width 178 height 27
type input "91"
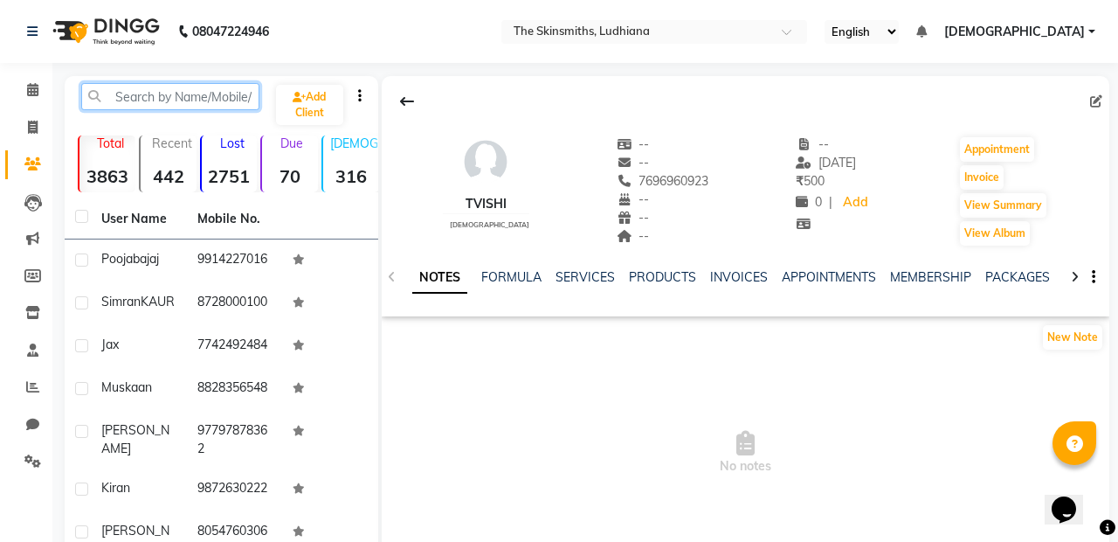
paste input "919888055988"
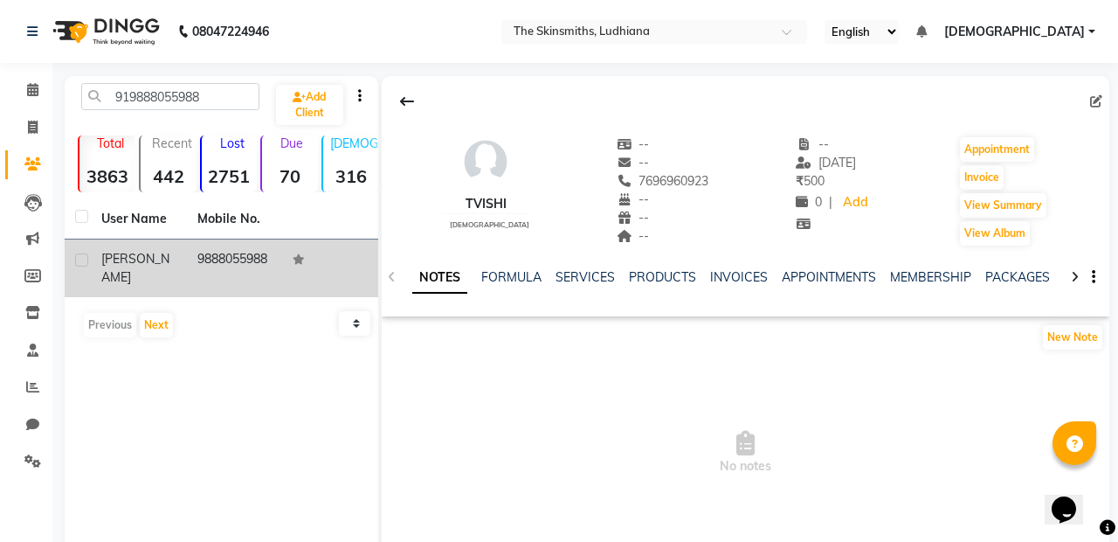
click at [117, 266] on span "garima" at bounding box center [135, 268] width 68 height 34
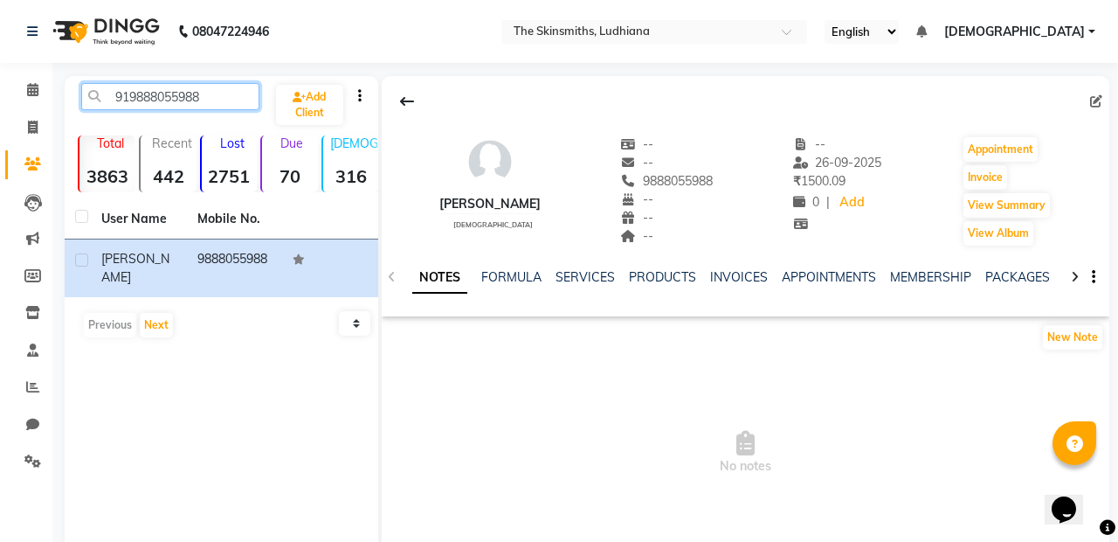
click at [222, 96] on input "919888055988" at bounding box center [170, 96] width 178 height 27
type input "91"
paste input "919876700703"
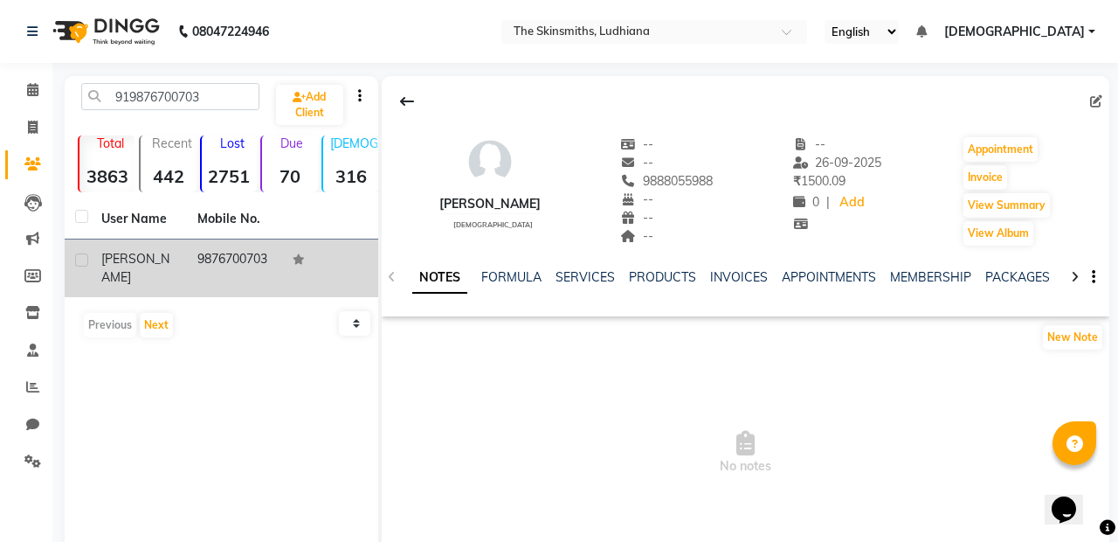
click at [108, 259] on span "sadhna" at bounding box center [135, 268] width 68 height 34
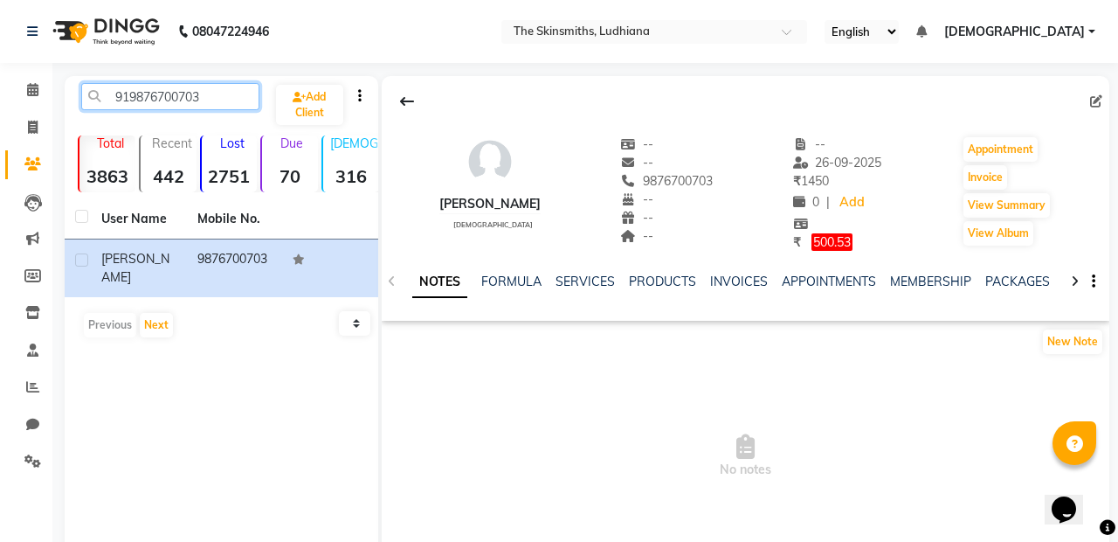
click at [217, 102] on input "919876700703" at bounding box center [170, 96] width 178 height 27
type input "91"
paste input "919814467989"
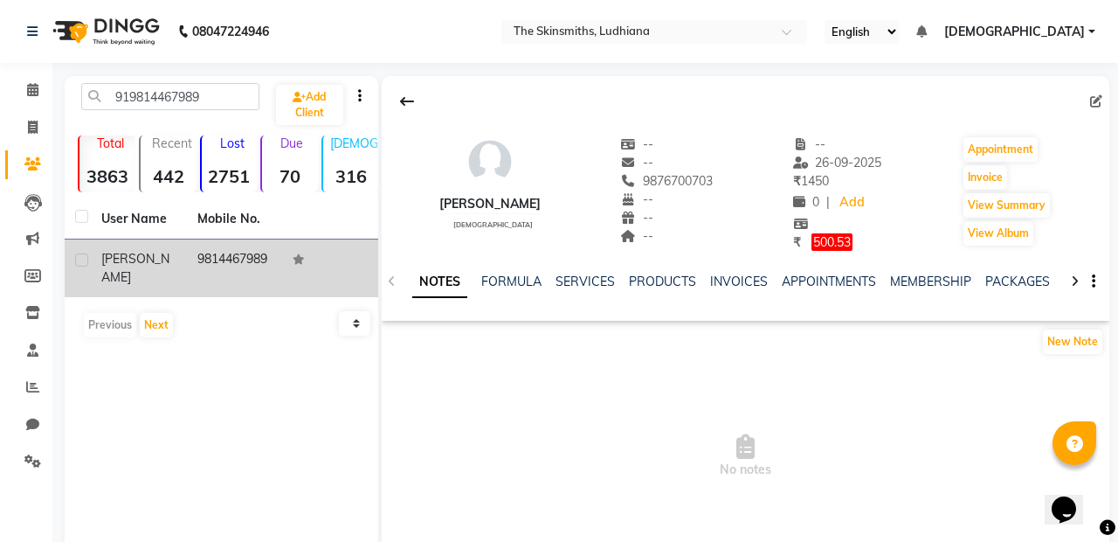
click at [142, 262] on span "amandeep" at bounding box center [135, 268] width 68 height 34
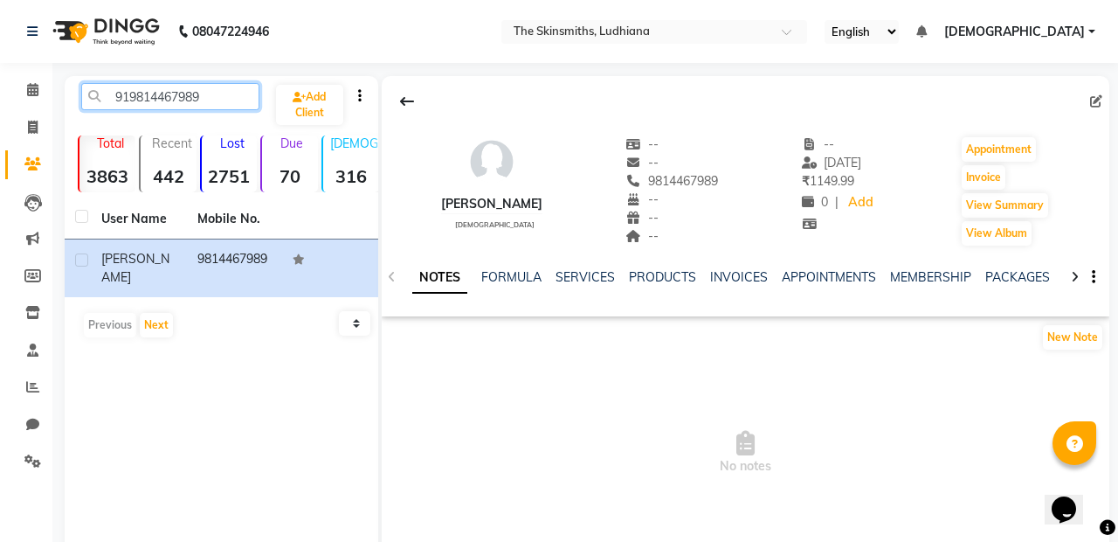
click at [213, 100] on input "919814467989" at bounding box center [170, 96] width 178 height 27
type input "91"
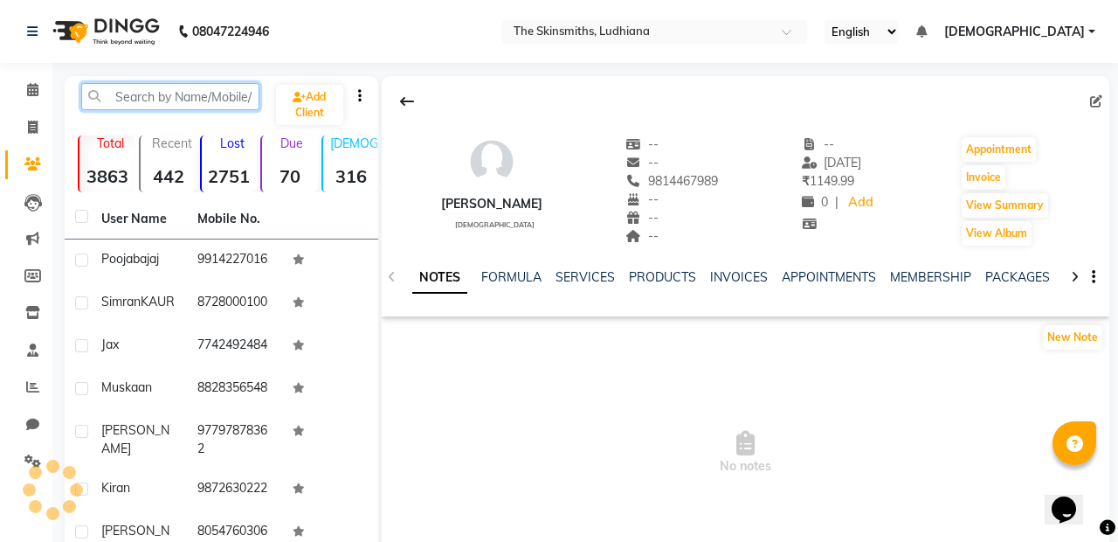
paste input "919056510086"
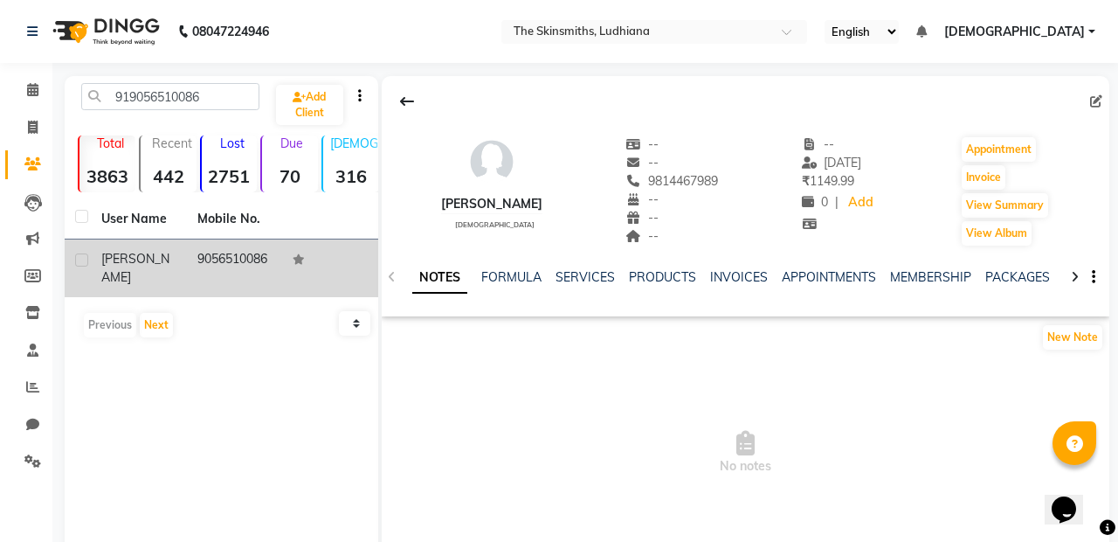
click at [132, 257] on span "raina" at bounding box center [135, 268] width 68 height 34
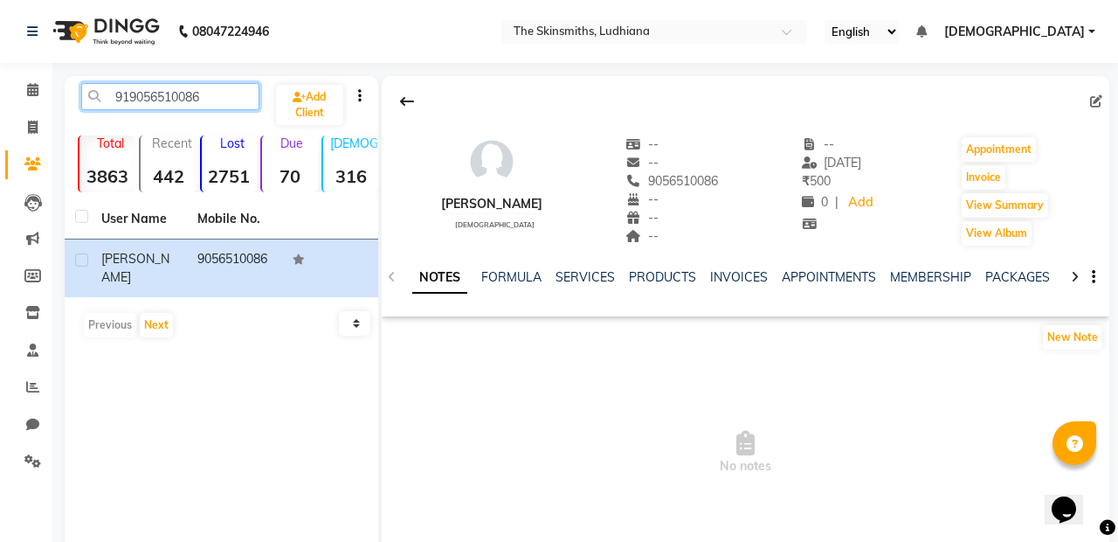
click at [211, 102] on input "919056510086" at bounding box center [170, 96] width 178 height 27
type input "91"
paste input "918872290999"
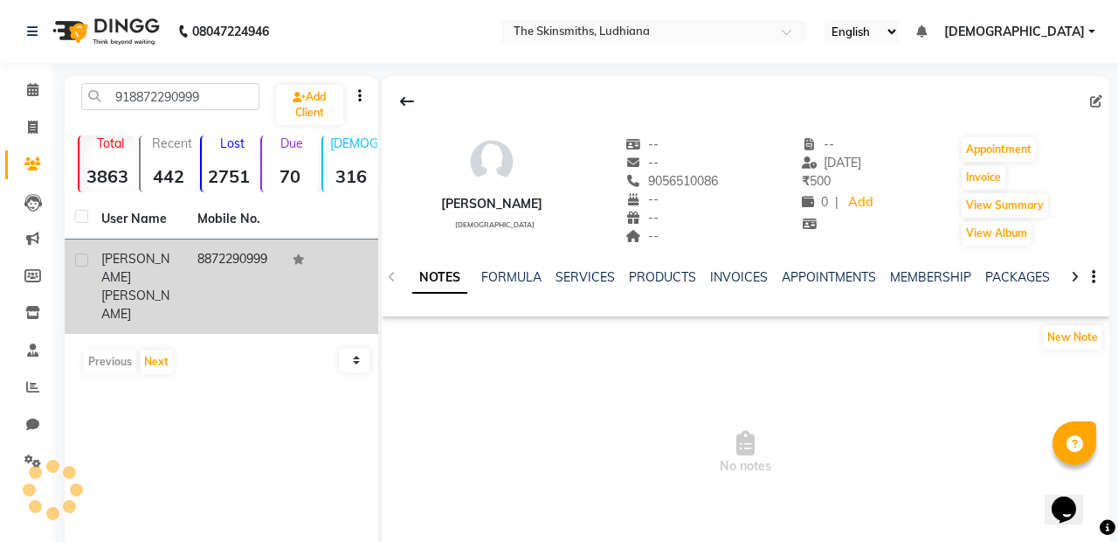
click at [124, 255] on span "SHUBDHA" at bounding box center [135, 268] width 68 height 34
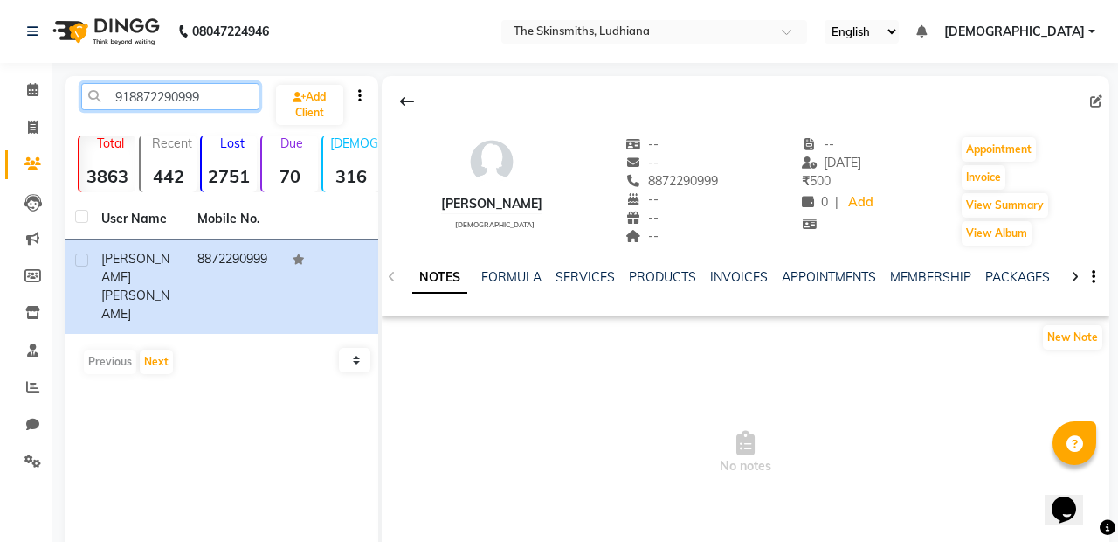
click at [197, 101] on input "918872290999" at bounding box center [170, 96] width 178 height 27
type input "91"
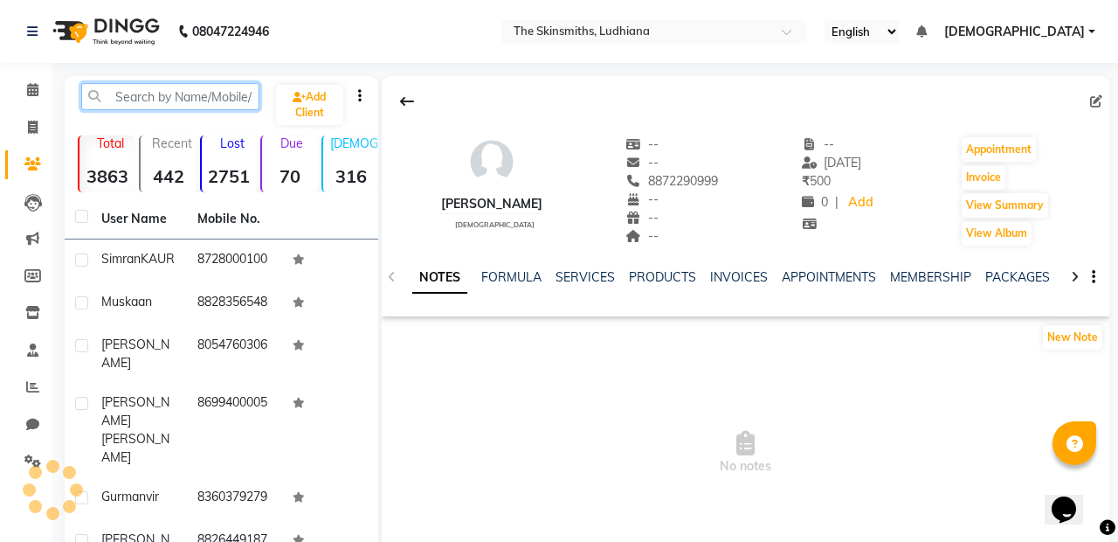
paste input "917986790461"
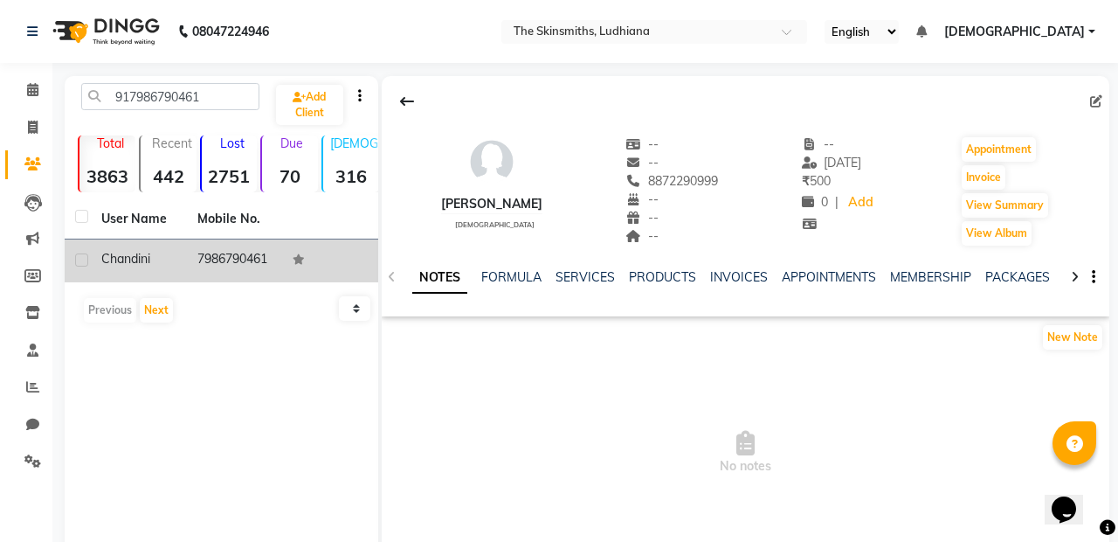
click at [129, 264] on span "chandini" at bounding box center [125, 259] width 49 height 16
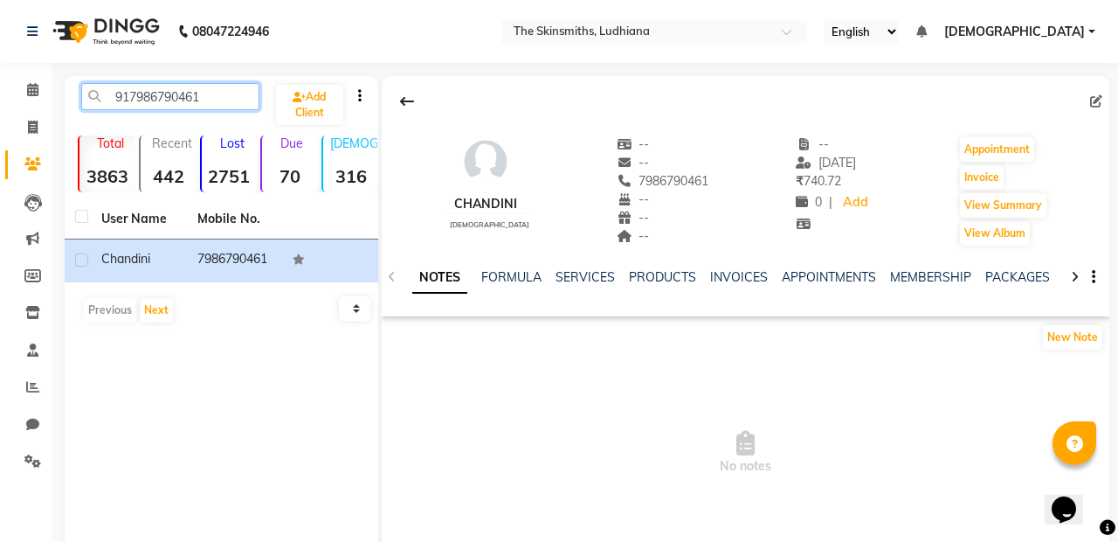
click at [213, 97] on input "917986790461" at bounding box center [170, 96] width 178 height 27
type input "91"
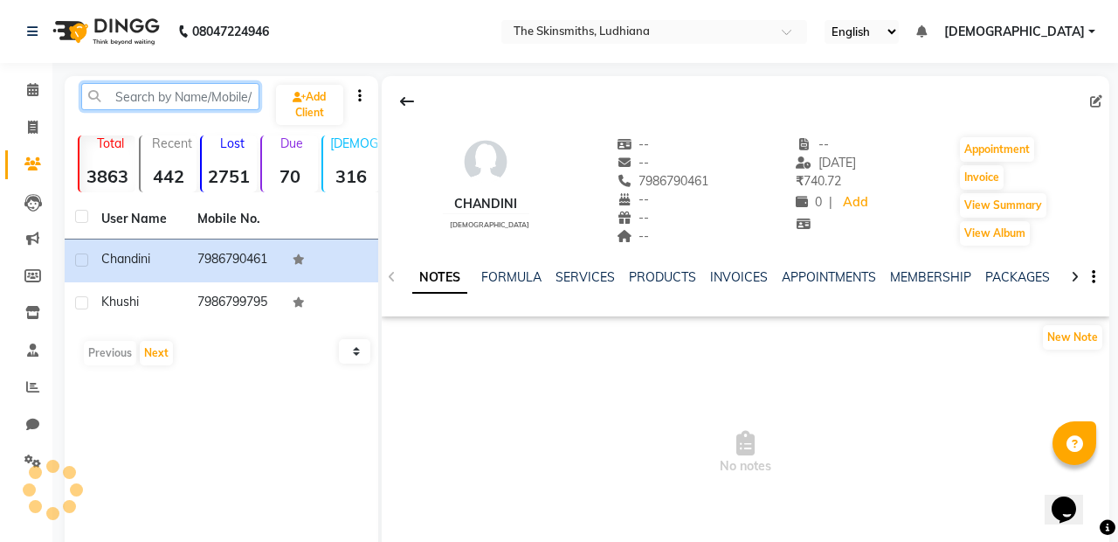
paste input "919814823207"
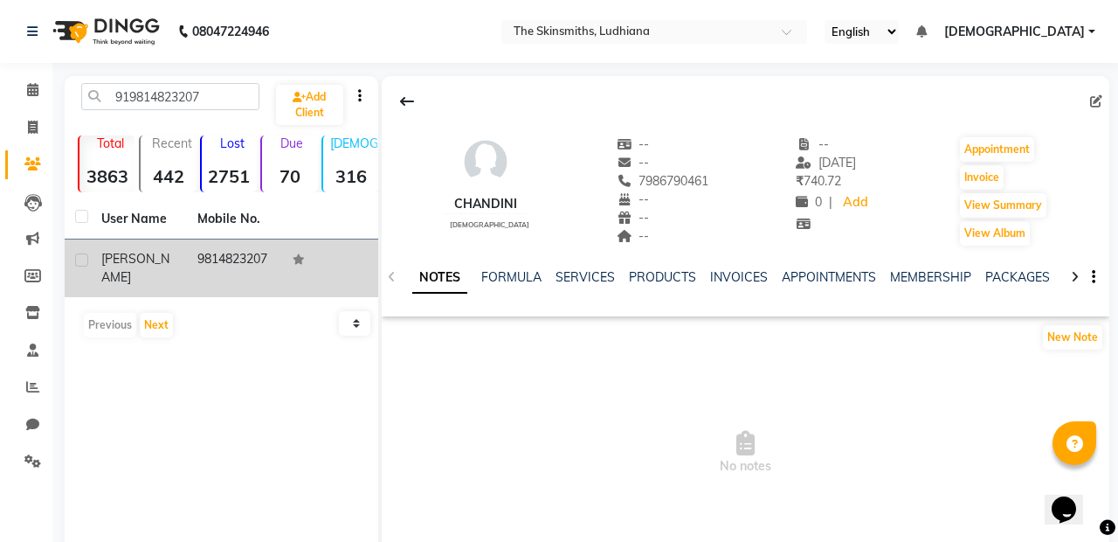
click at [135, 261] on span "monika" at bounding box center [135, 268] width 68 height 34
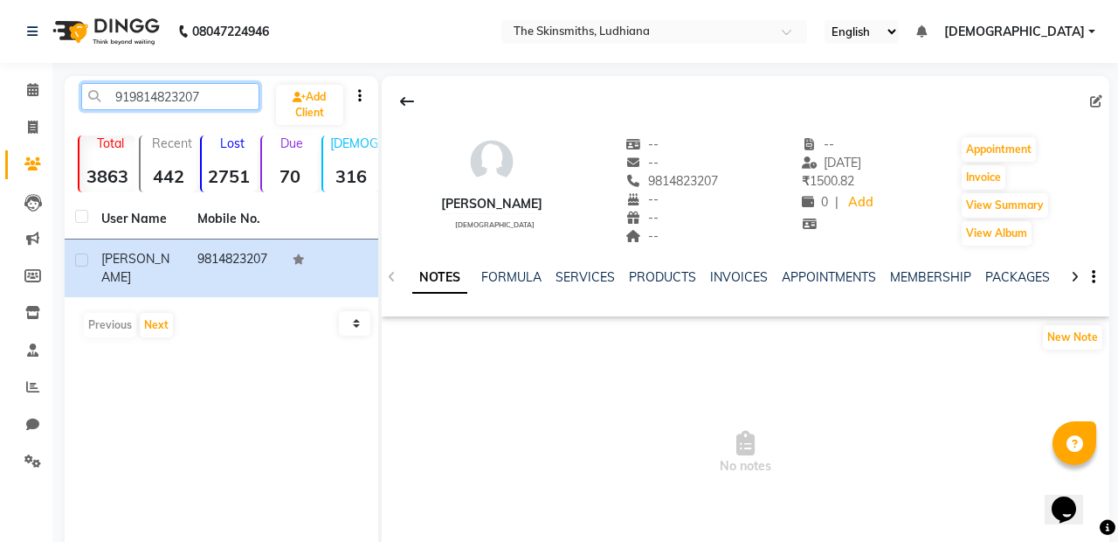
click at [201, 100] on input "919814823207" at bounding box center [170, 96] width 178 height 27
type input "91"
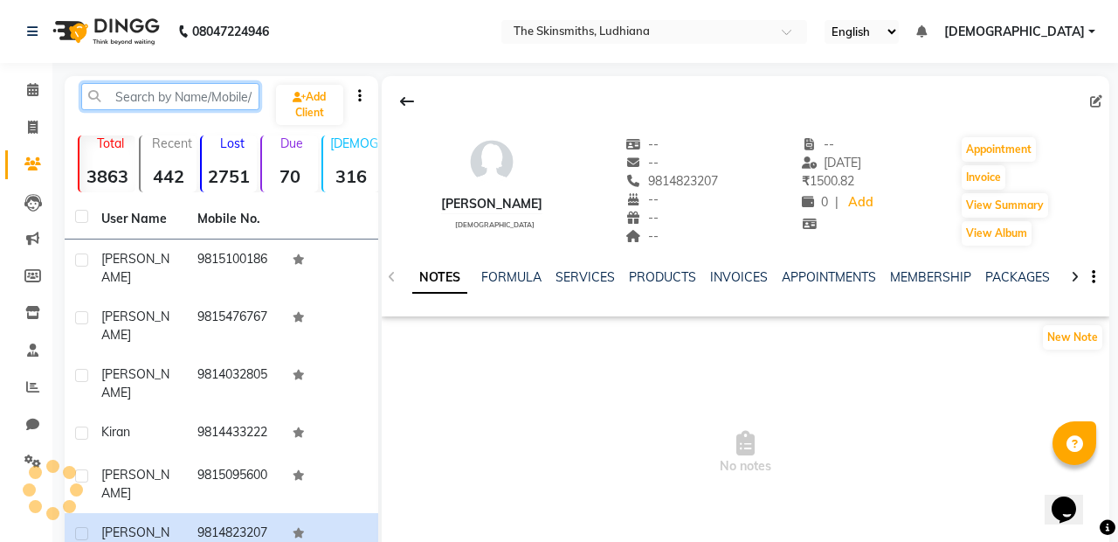
paste input "918968608752"
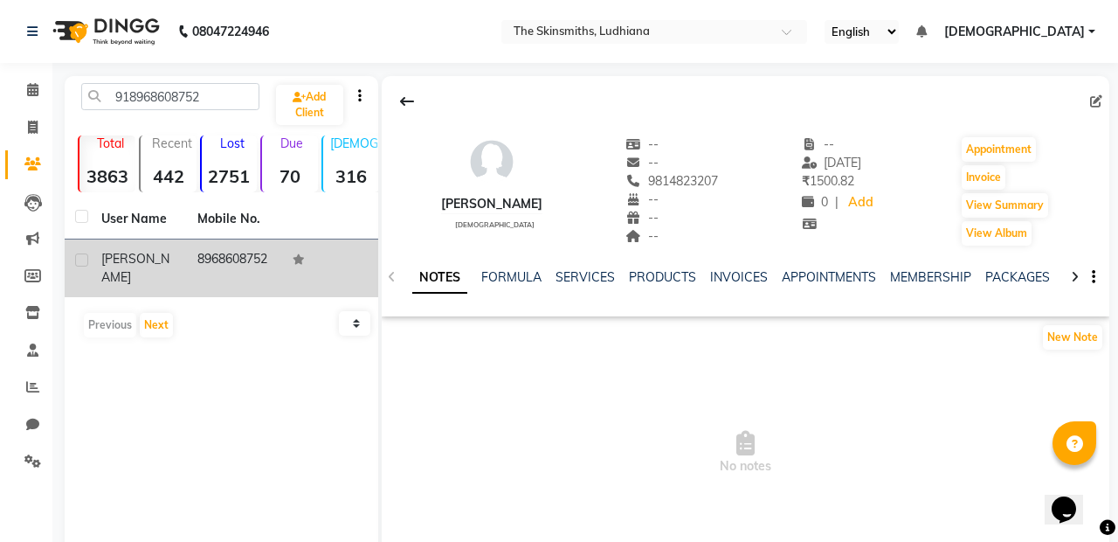
click at [123, 244] on td "nidhi" at bounding box center [139, 268] width 96 height 58
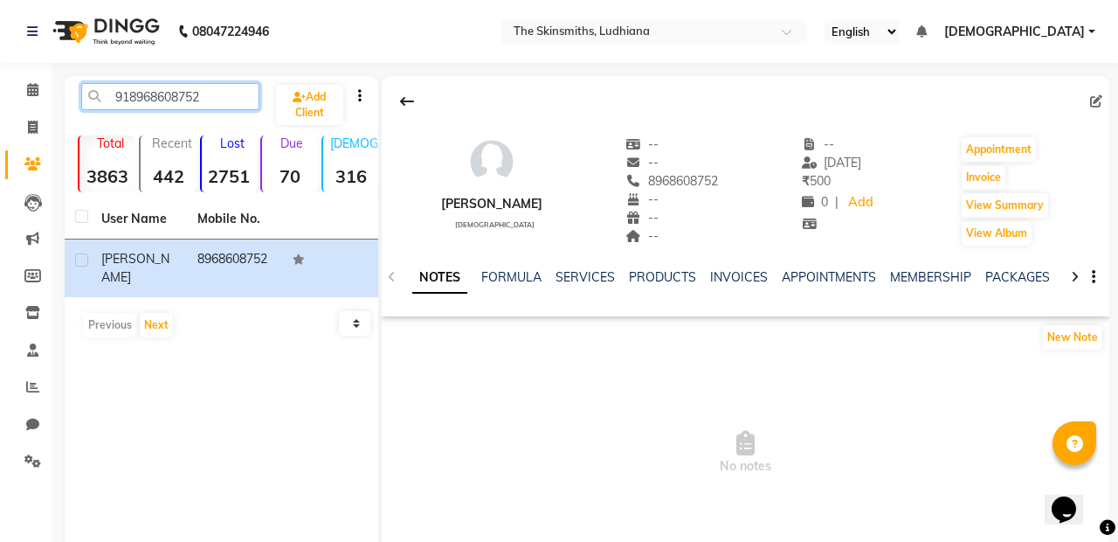
click at [199, 102] on input "918968608752" at bounding box center [170, 96] width 178 height 27
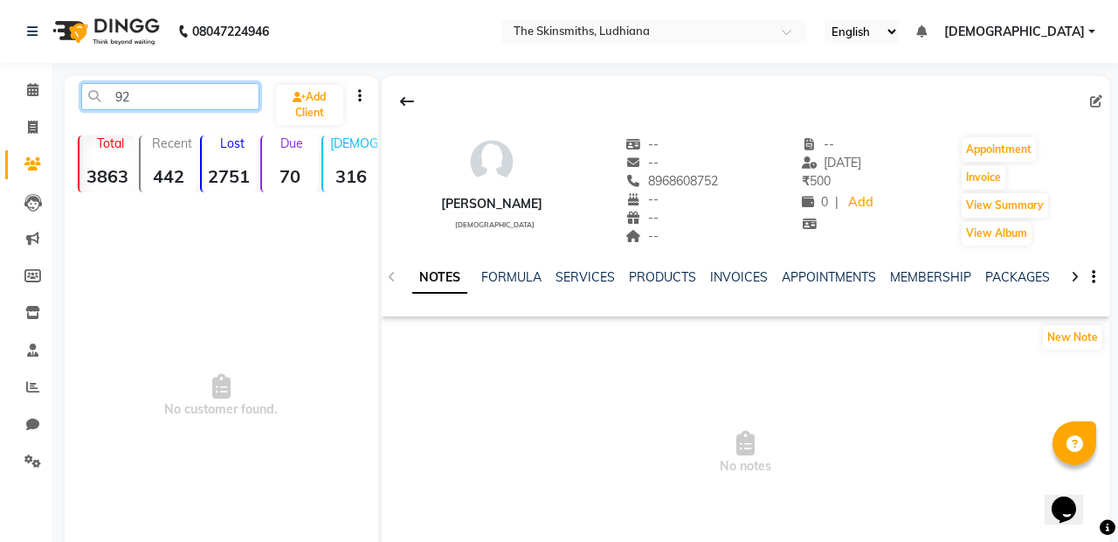
type input "2"
paste input "919888954509"
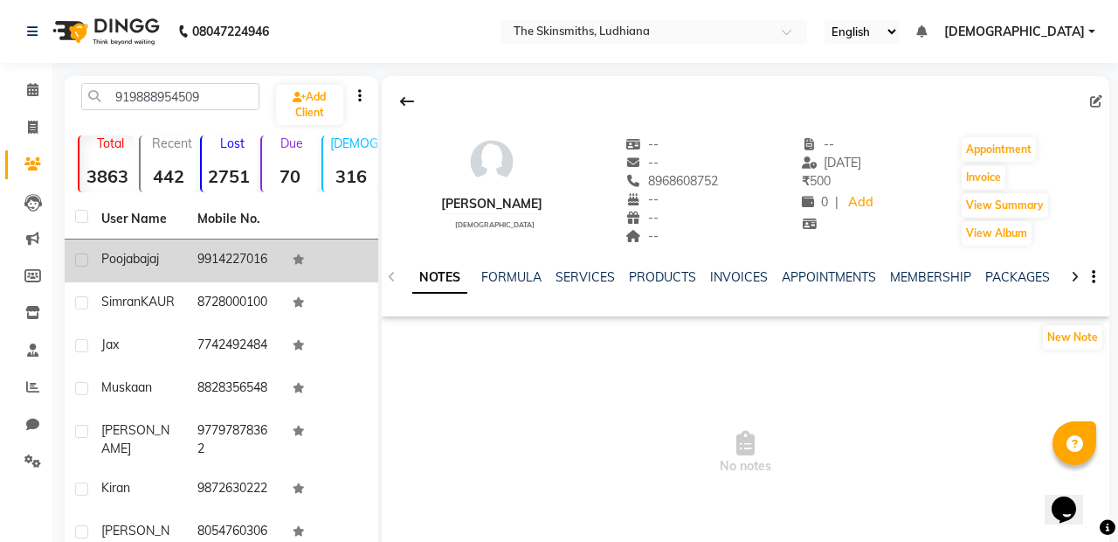
click at [147, 264] on span "bajaj" at bounding box center [146, 259] width 26 height 16
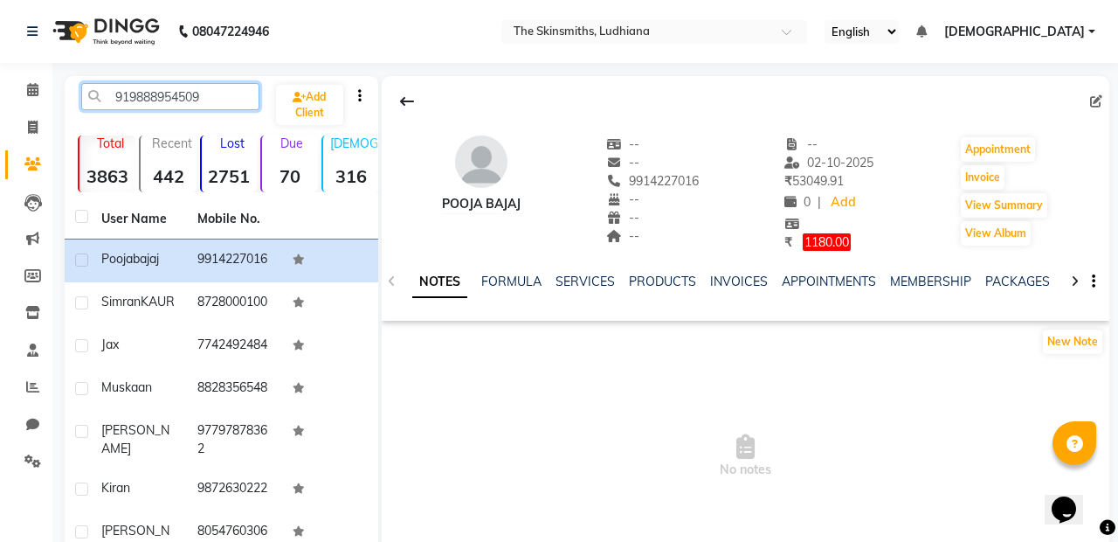
click at [211, 103] on input "919888954509" at bounding box center [170, 96] width 178 height 27
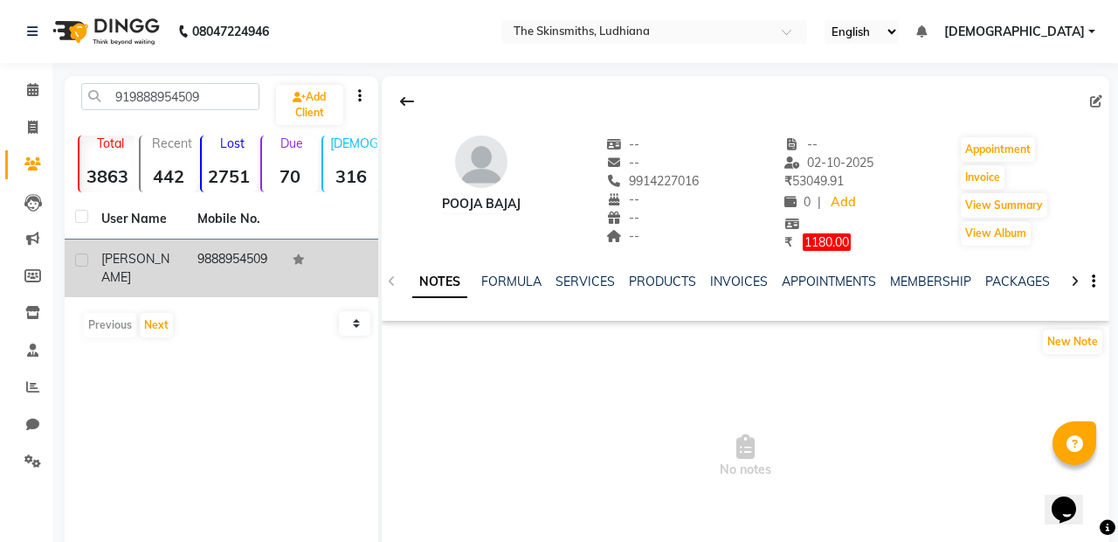
click at [143, 263] on span "neelam" at bounding box center [135, 268] width 68 height 34
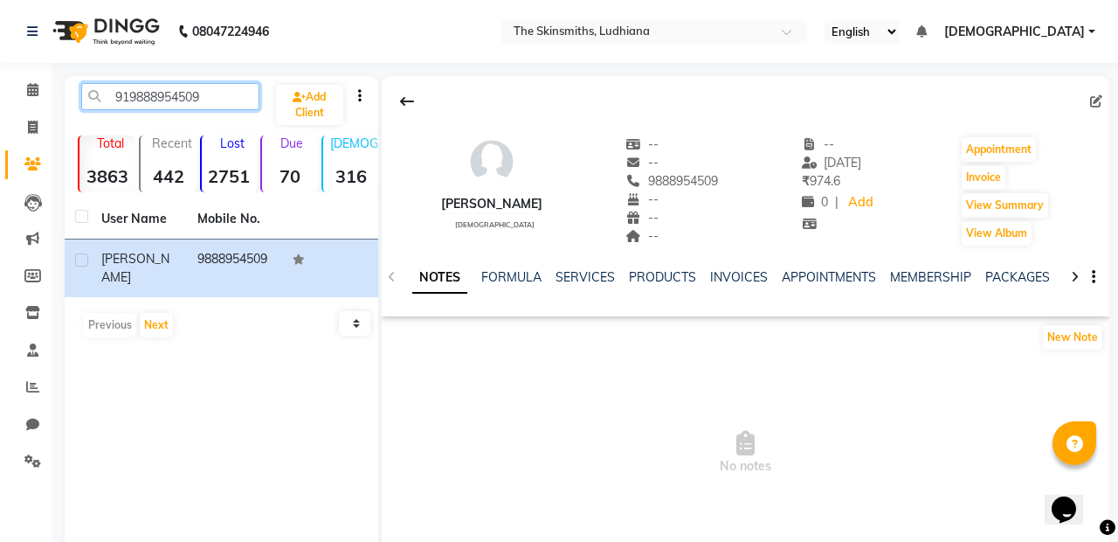
click at [215, 100] on input "919888954509" at bounding box center [170, 96] width 178 height 27
type input "91"
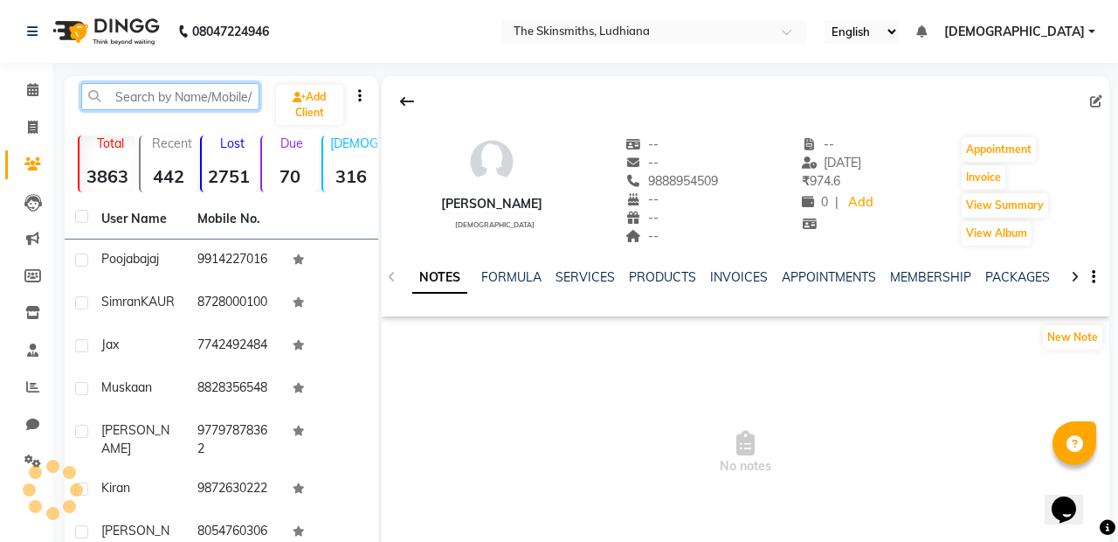
paste input "919888916577"
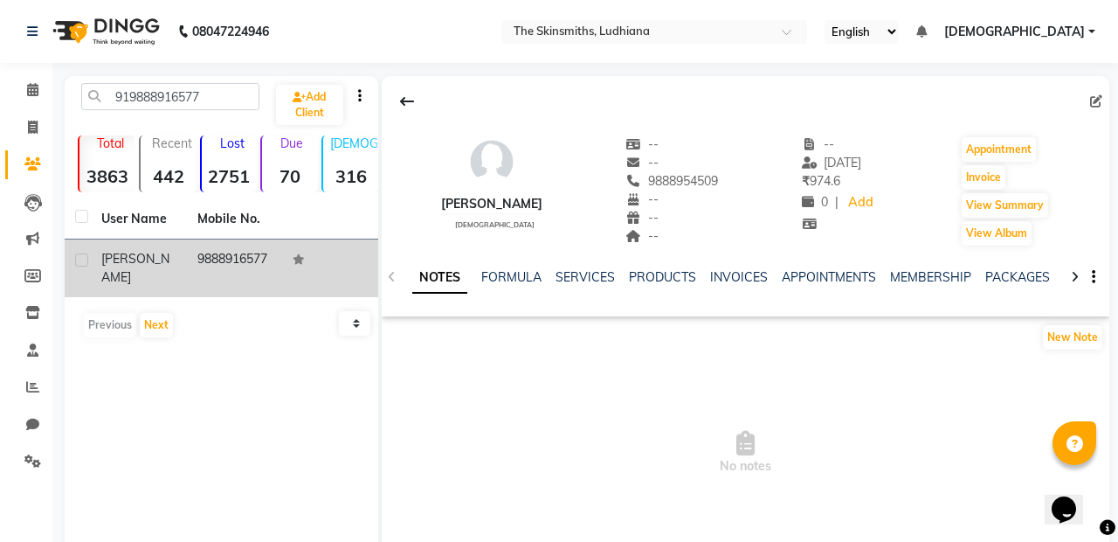
click at [151, 267] on div "ekta" at bounding box center [138, 268] width 75 height 37
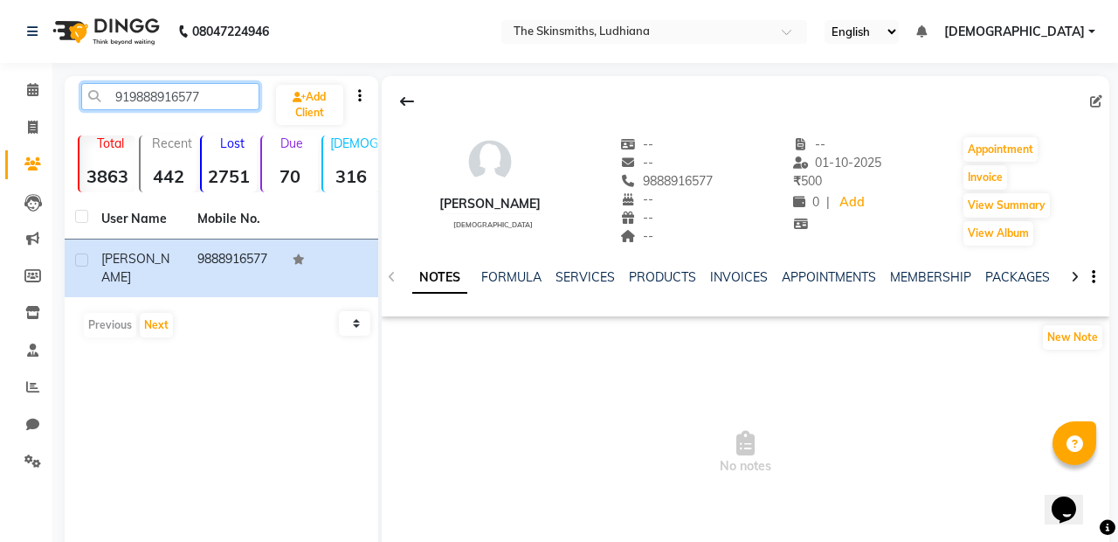
click at [221, 88] on input "919888916577" at bounding box center [170, 96] width 178 height 27
type input "91"
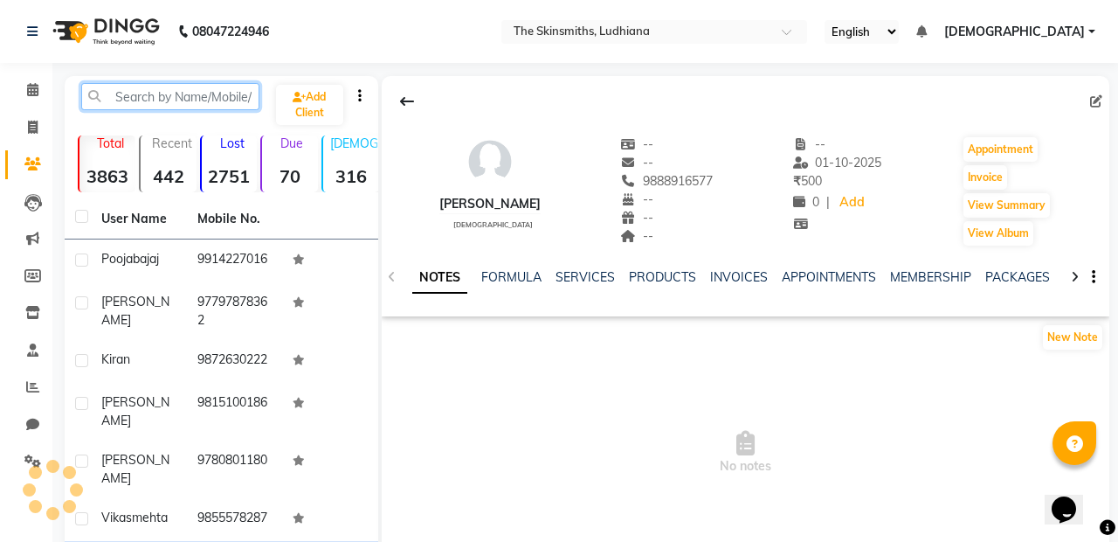
paste input "919815855057"
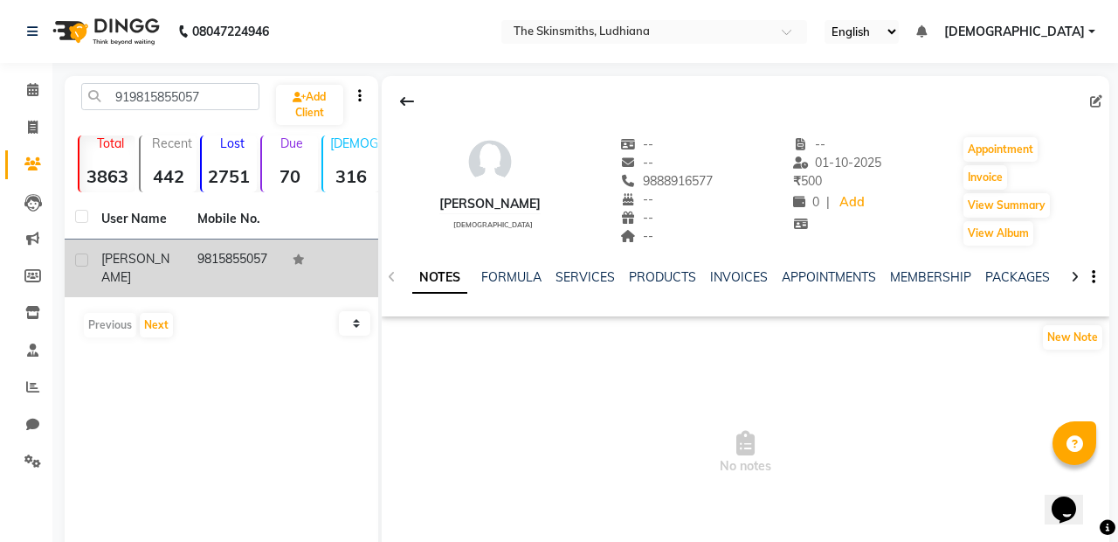
click at [115, 254] on span "saroj" at bounding box center [135, 268] width 68 height 34
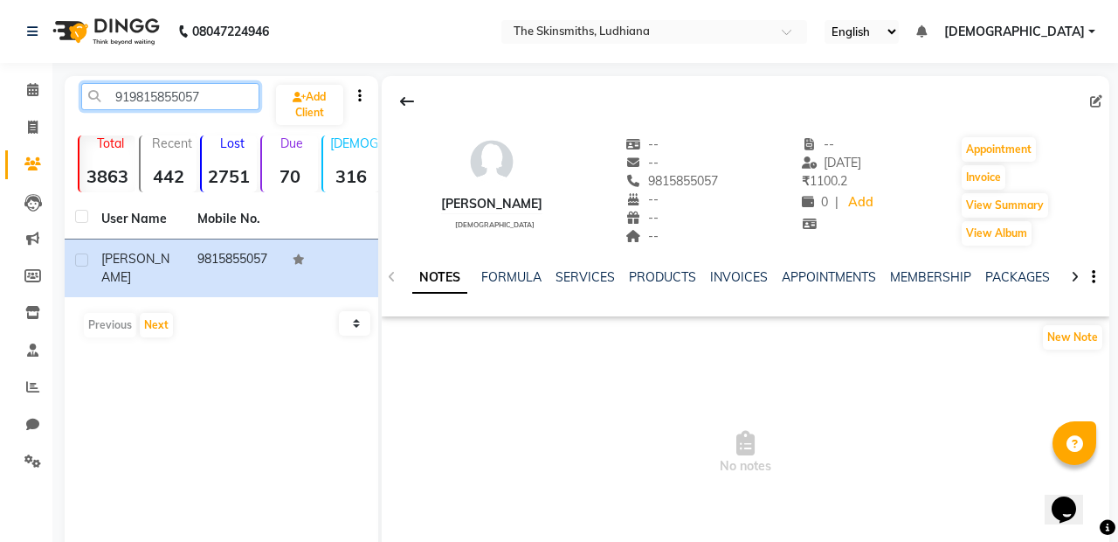
click at [227, 96] on input "919815855057" at bounding box center [170, 96] width 178 height 27
type input "91"
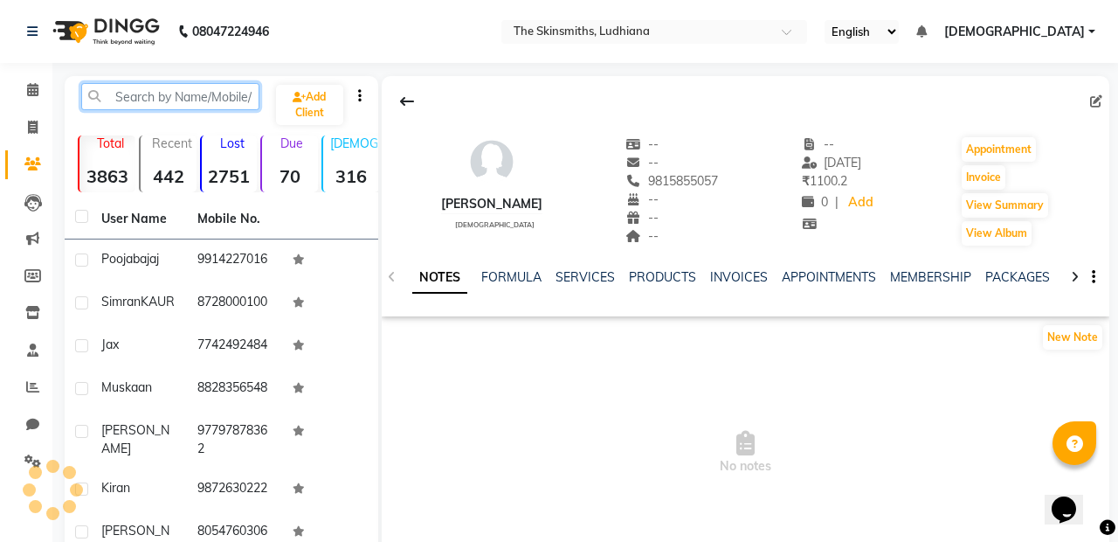
paste input "919815914011"
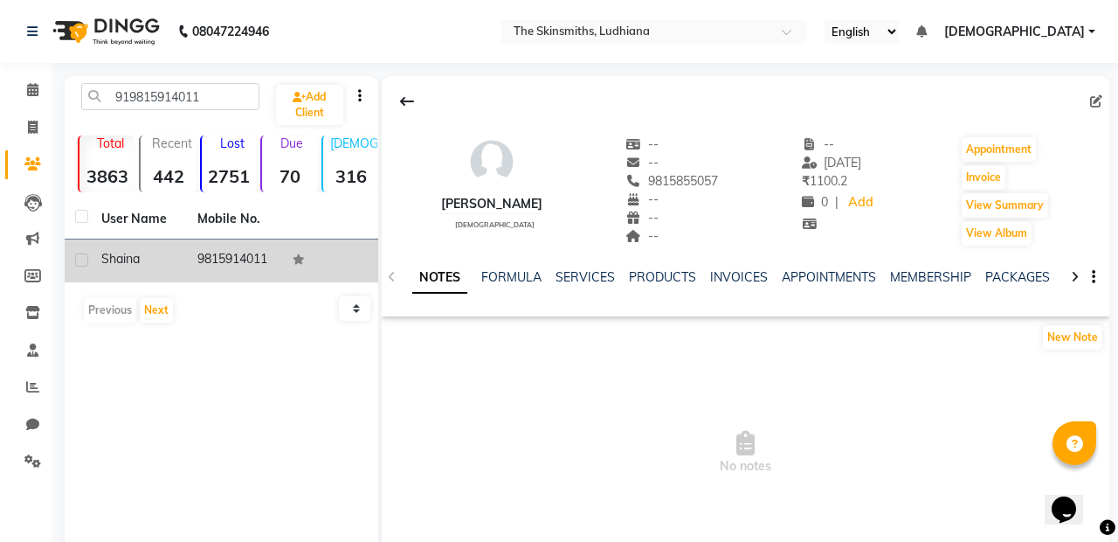
click at [130, 253] on span "shaina" at bounding box center [120, 259] width 38 height 16
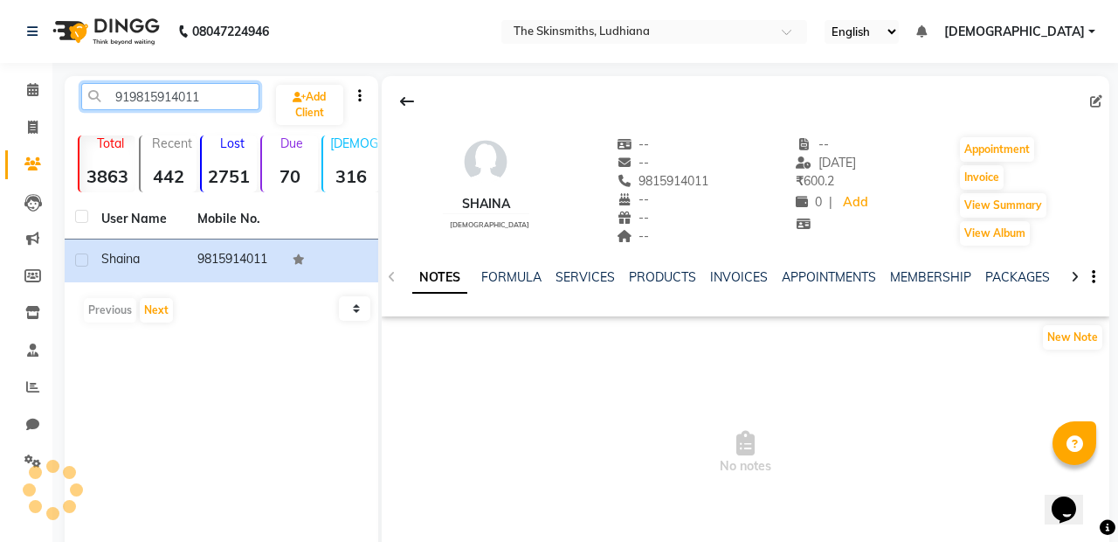
click at [207, 102] on input "919815914011" at bounding box center [170, 96] width 178 height 27
type input "91"
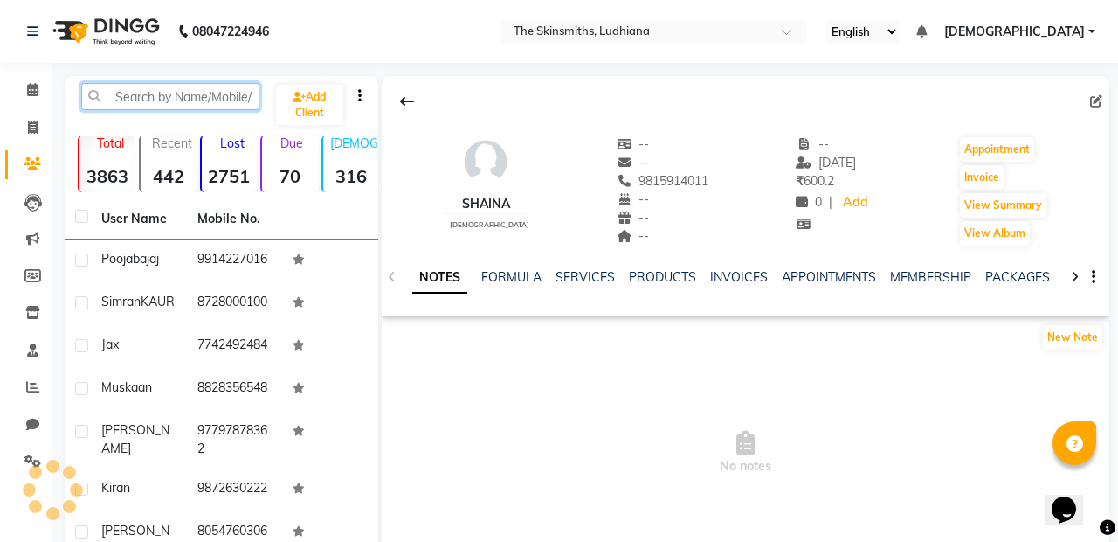
paste input "919855039811"
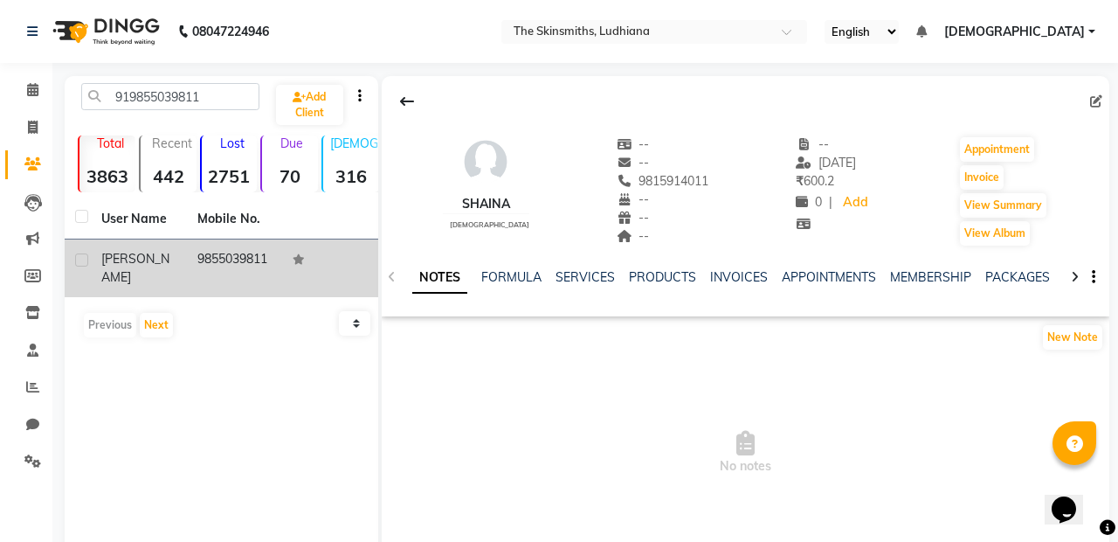
click at [153, 240] on td "harjit" at bounding box center [139, 268] width 96 height 58
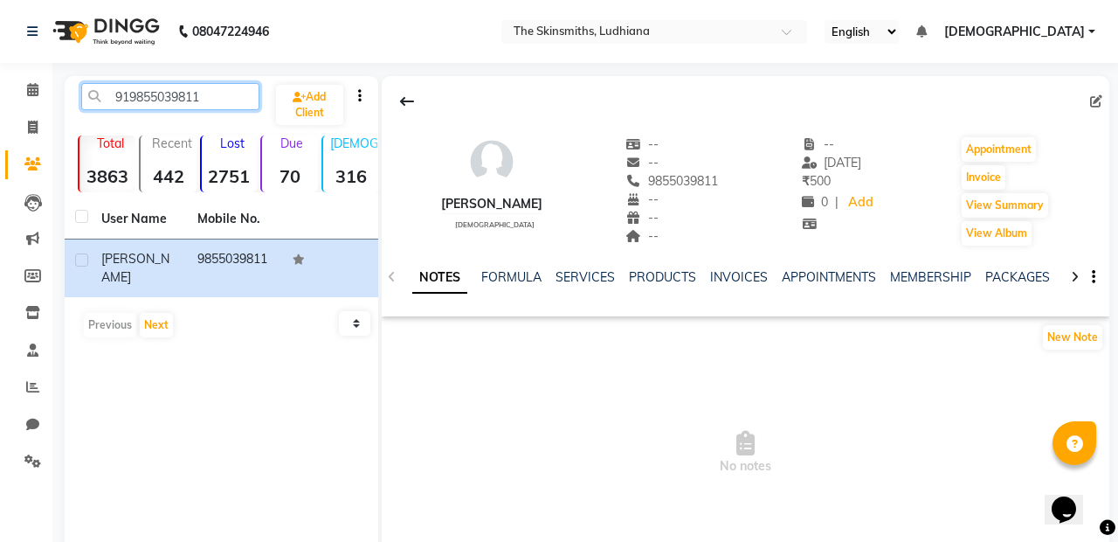
click at [222, 94] on input "919855039811" at bounding box center [170, 96] width 178 height 27
type input "91"
paste input "919855526133"
click at [216, 101] on input "919855526133" at bounding box center [170, 96] width 178 height 27
type input "91"
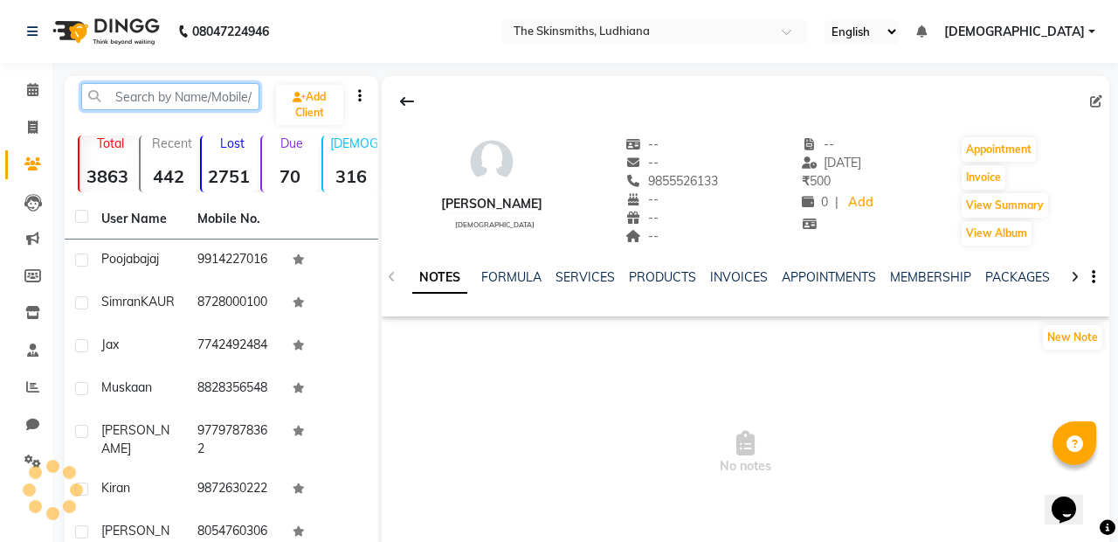
paste input "919814467989"
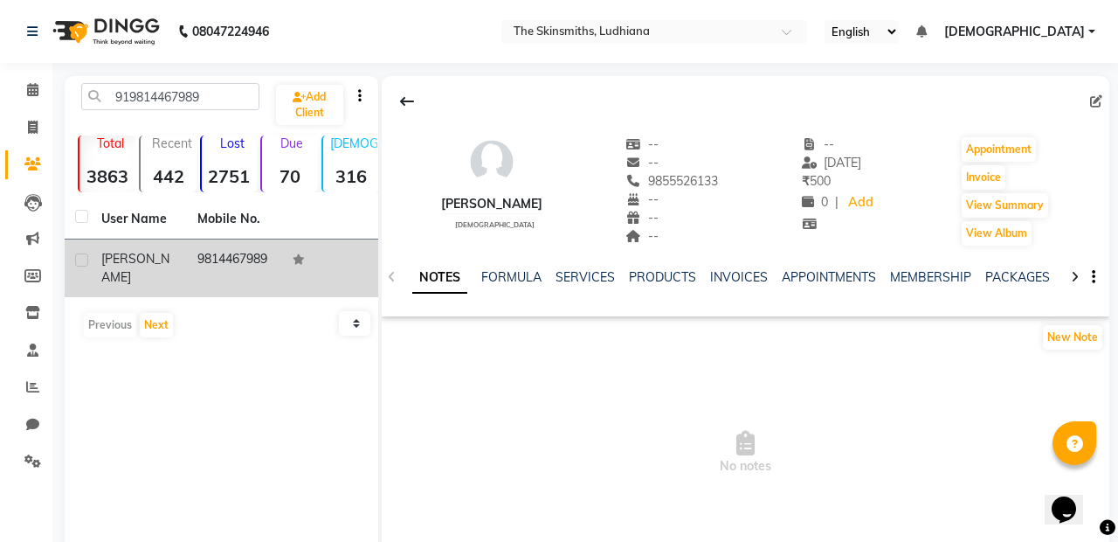
click at [135, 264] on span "amandeep" at bounding box center [135, 268] width 68 height 34
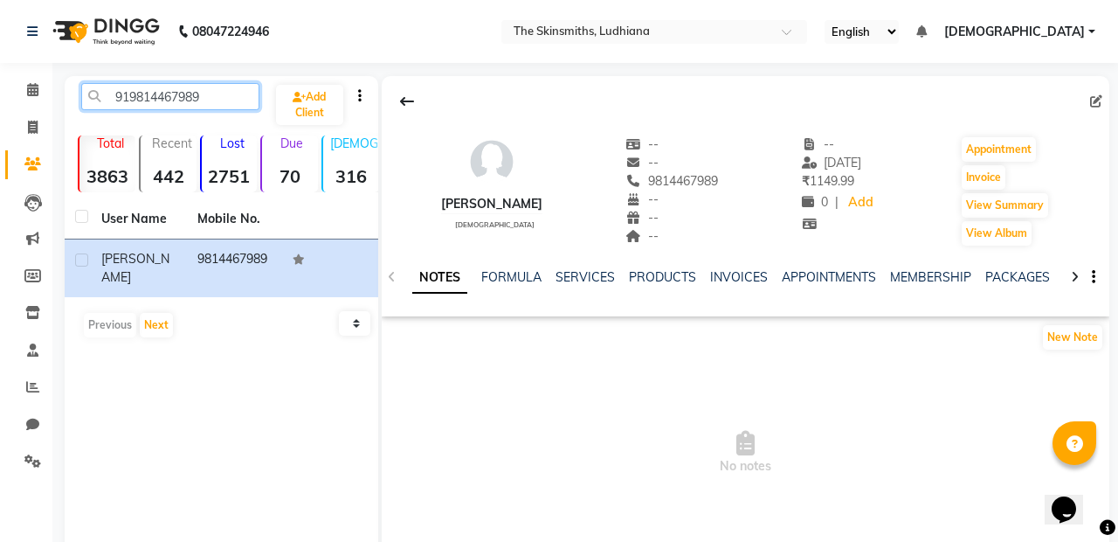
click at [229, 93] on input "919814467989" at bounding box center [170, 96] width 178 height 27
type input "91"
paste input "919888443888"
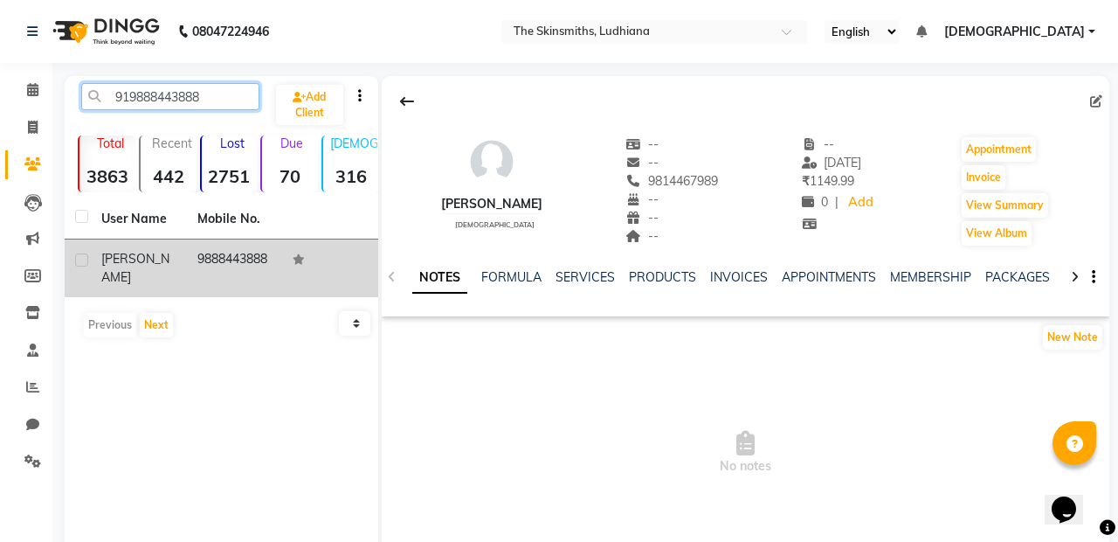
type input "919888443888"
click at [131, 263] on span "SHEENAM" at bounding box center [135, 268] width 68 height 34
